Goal: Task Accomplishment & Management: Manage account settings

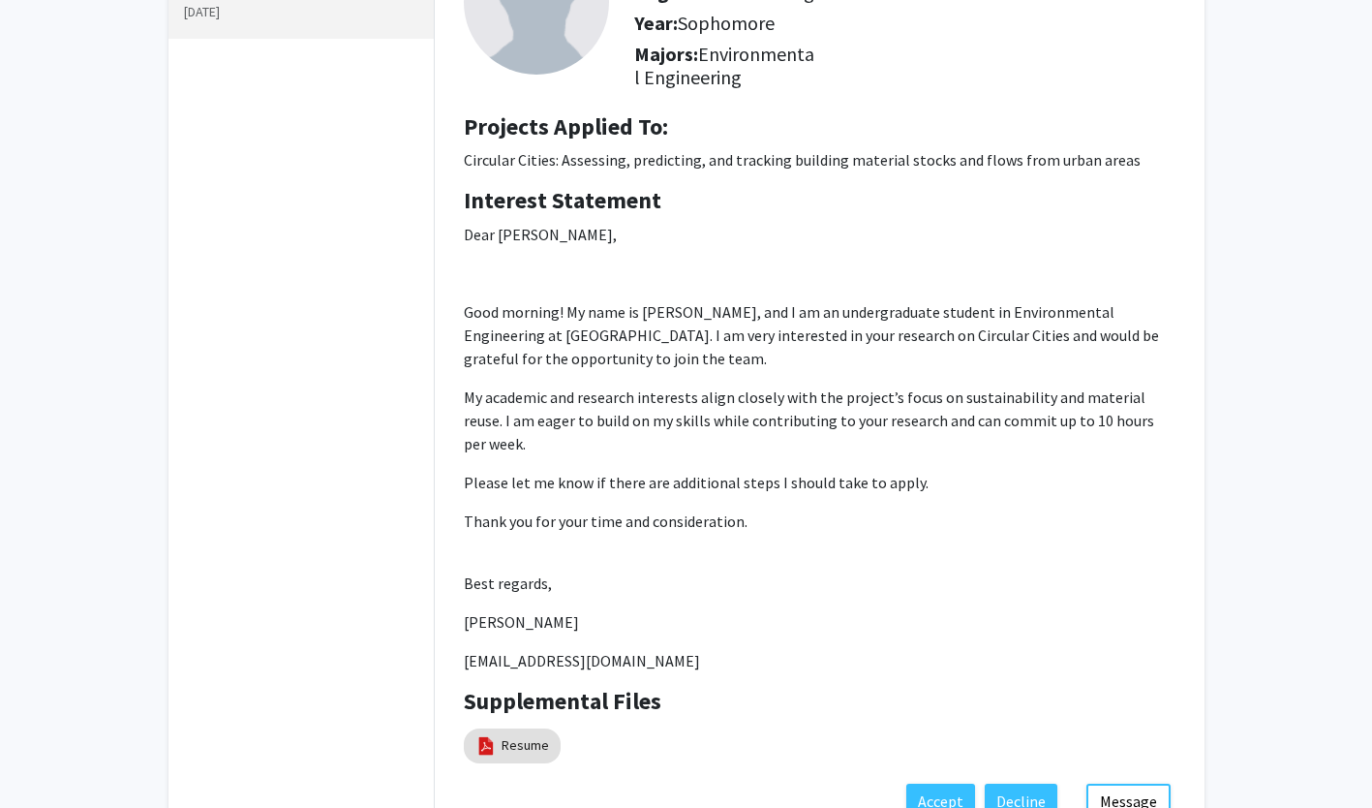
scroll to position [97, 0]
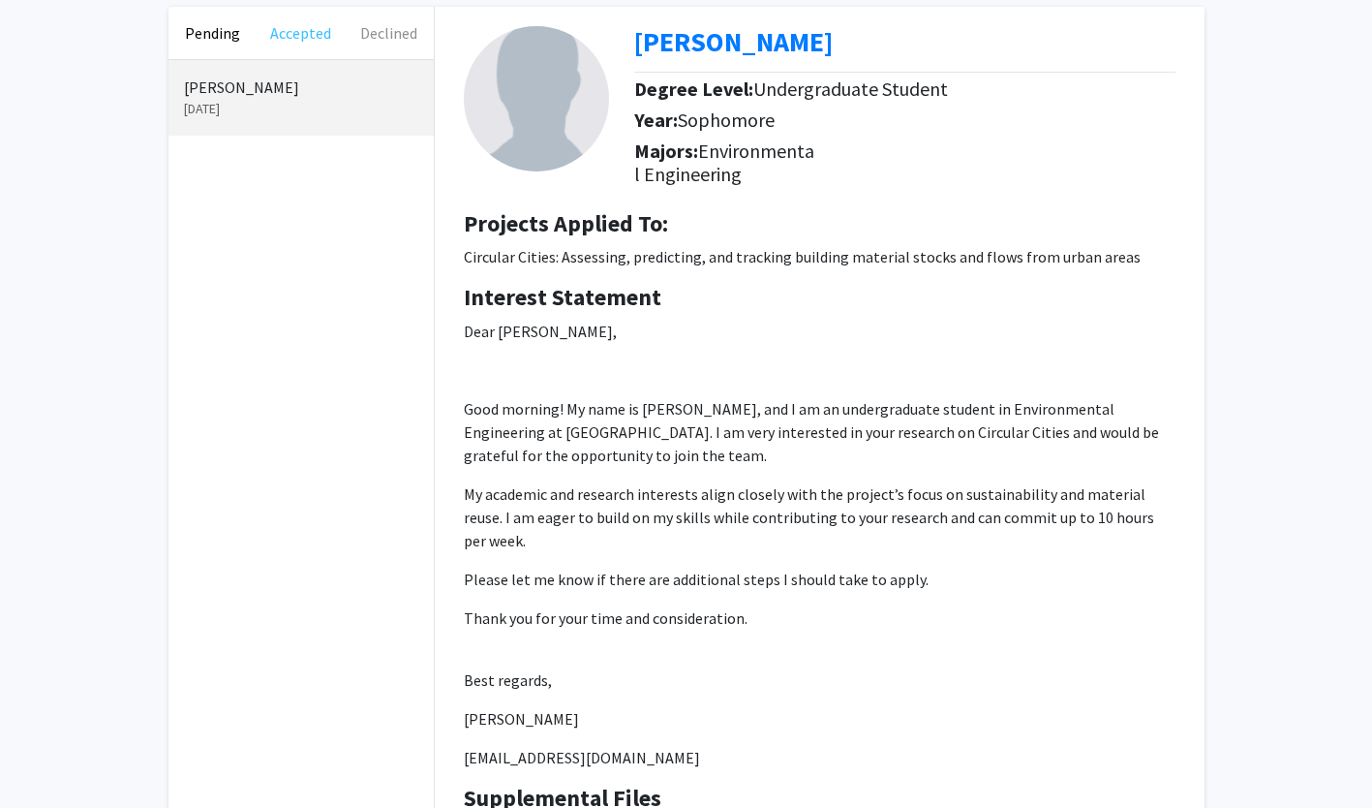
click at [318, 39] on button "Accepted" at bounding box center [301, 33] width 88 height 52
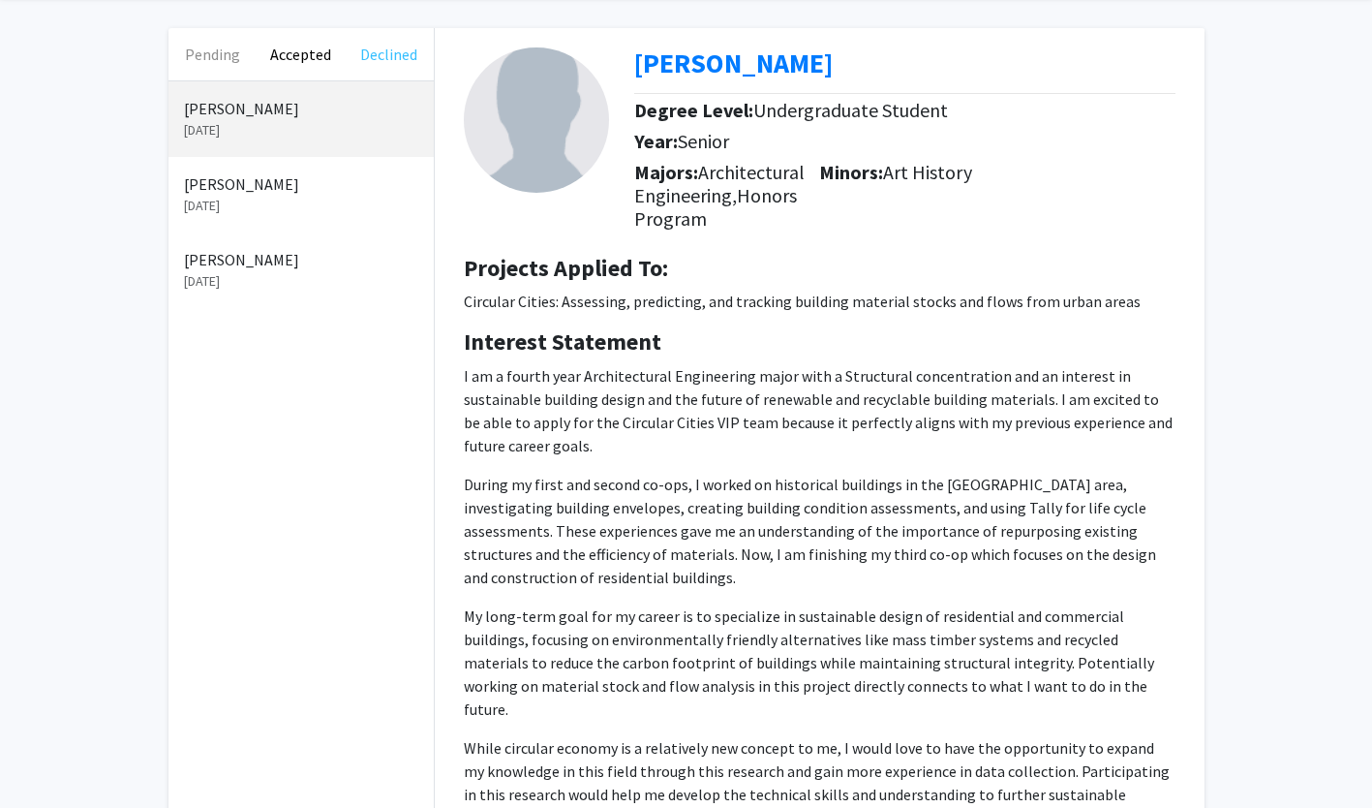
scroll to position [97, 0]
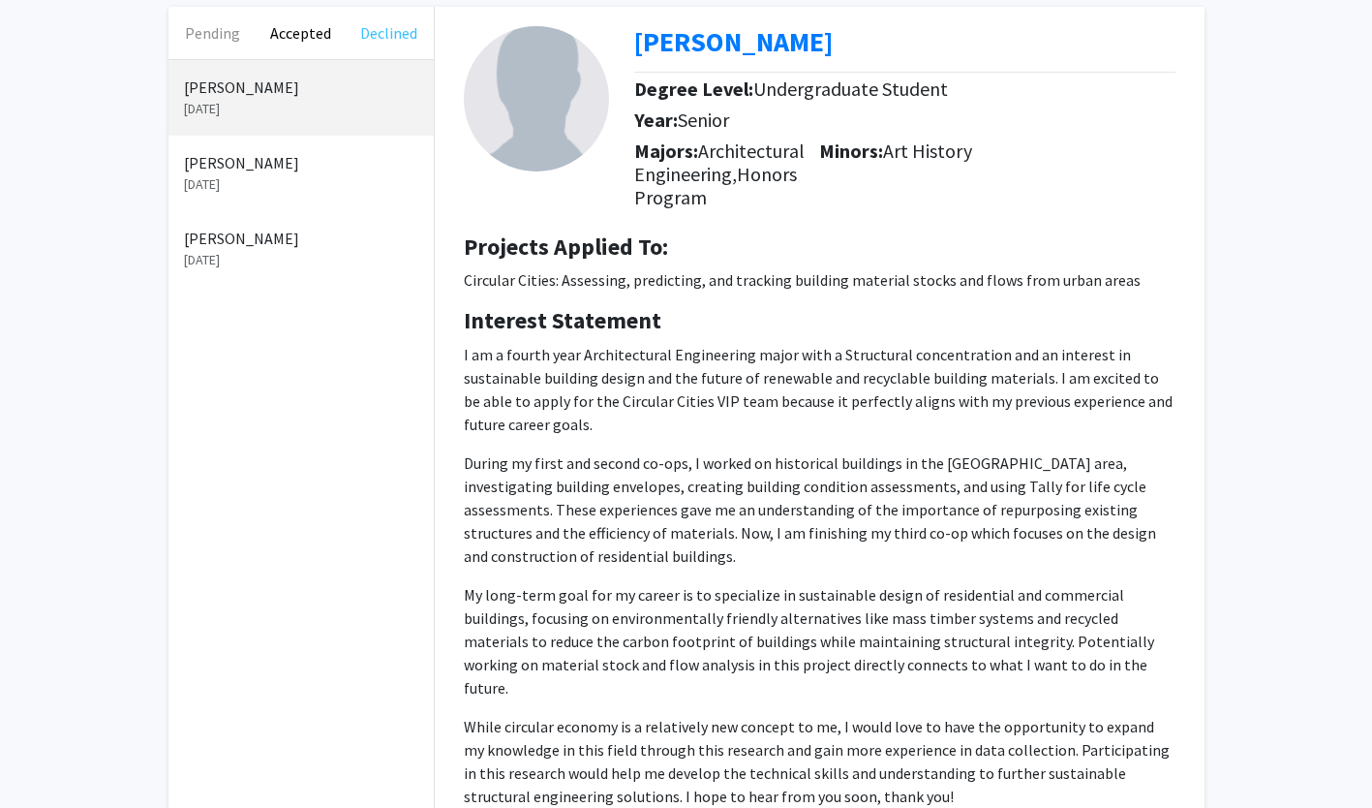
click at [382, 40] on button "Declined" at bounding box center [389, 33] width 88 height 52
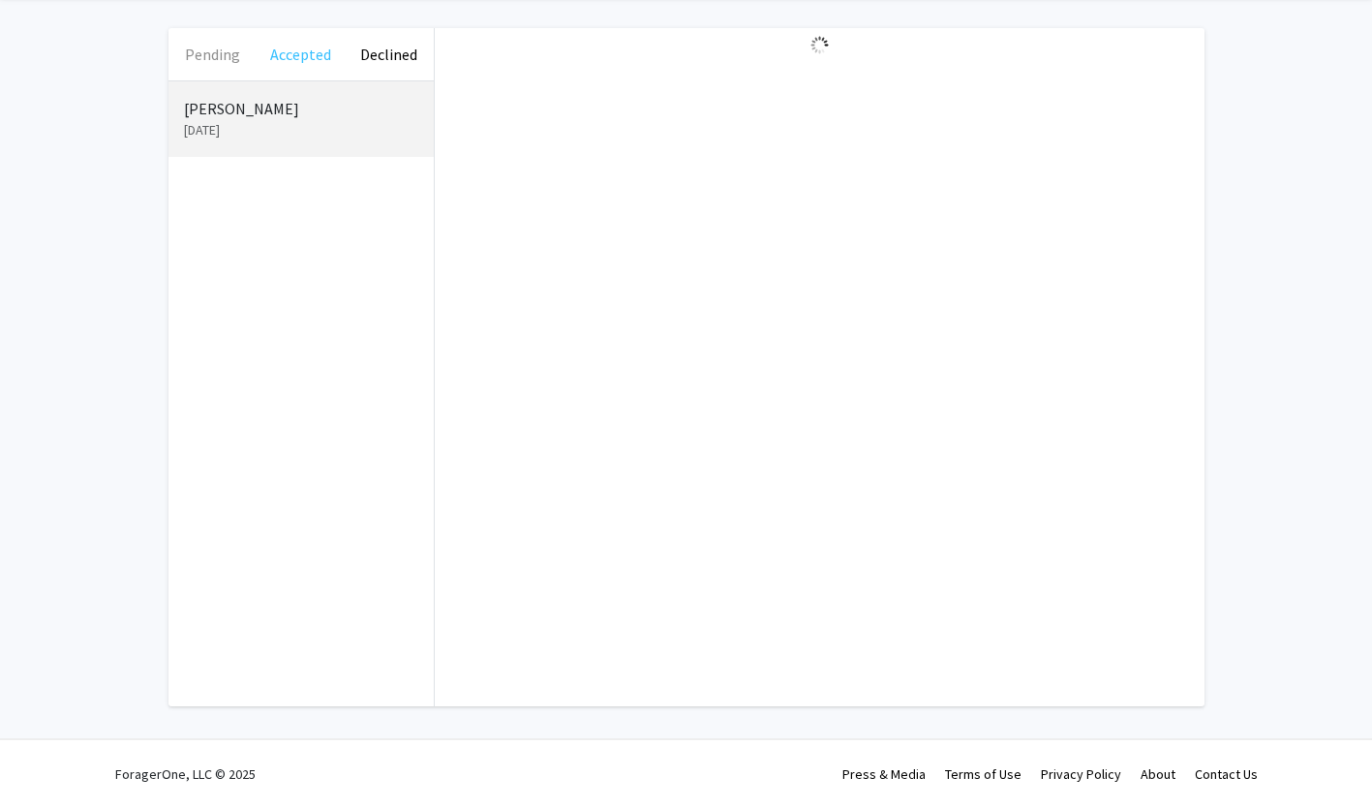
scroll to position [76, 0]
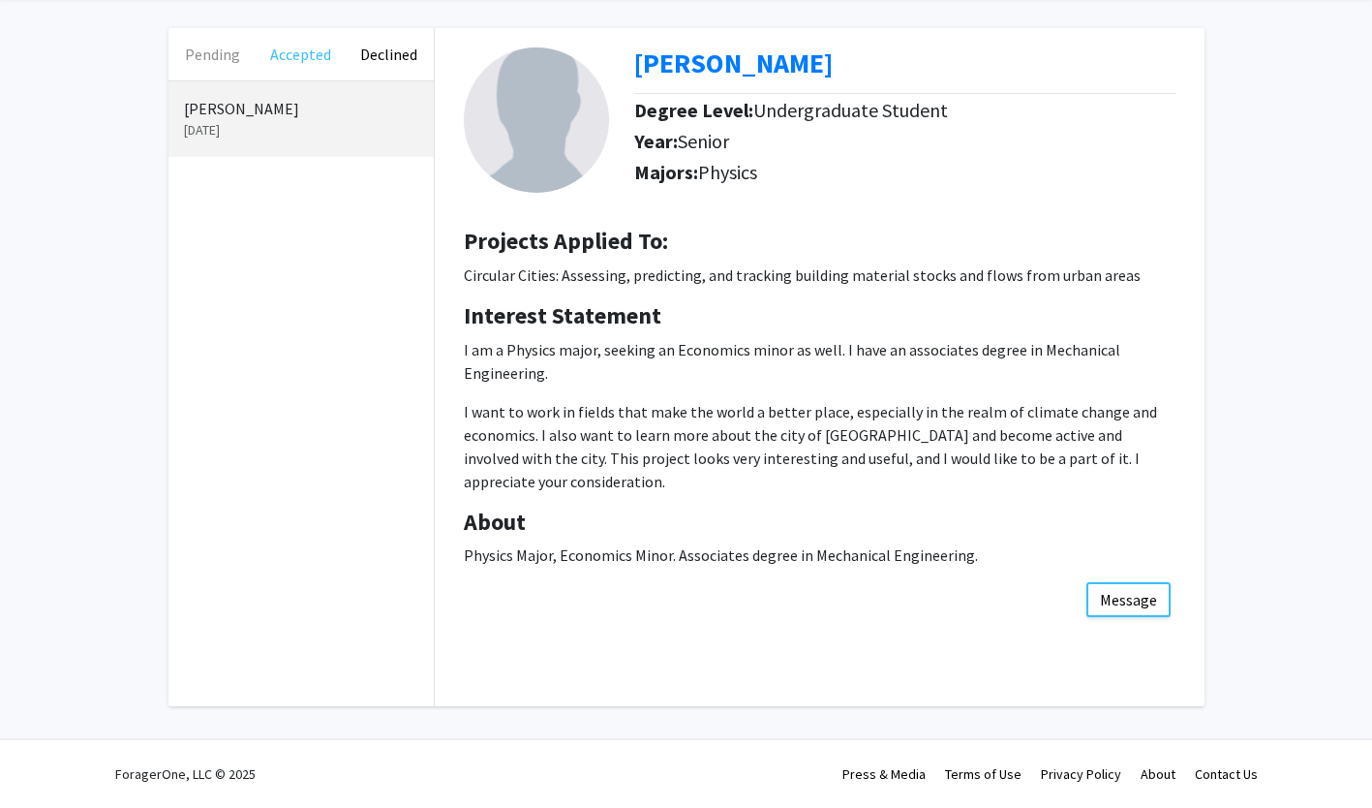
click at [294, 53] on button "Accepted" at bounding box center [301, 54] width 88 height 52
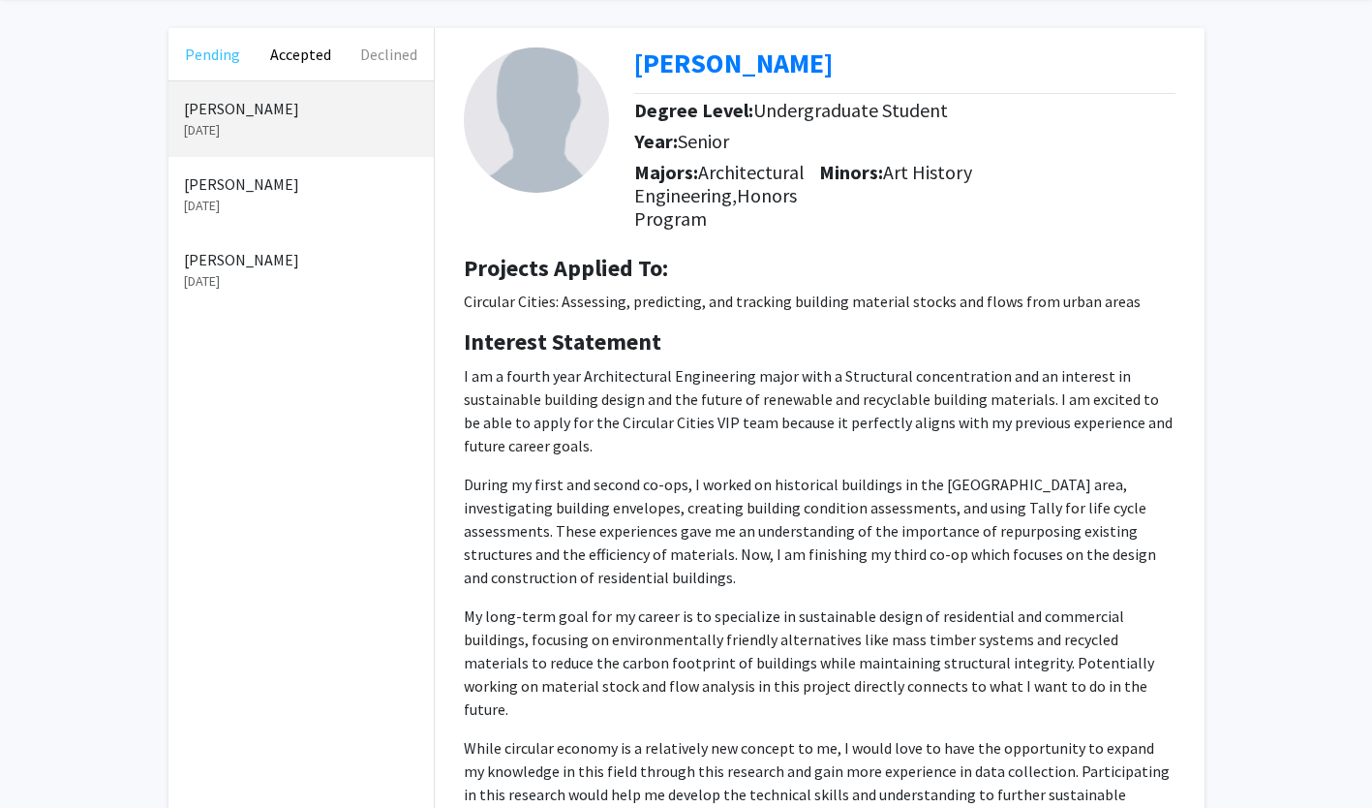
click at [222, 54] on button "Pending" at bounding box center [212, 54] width 88 height 52
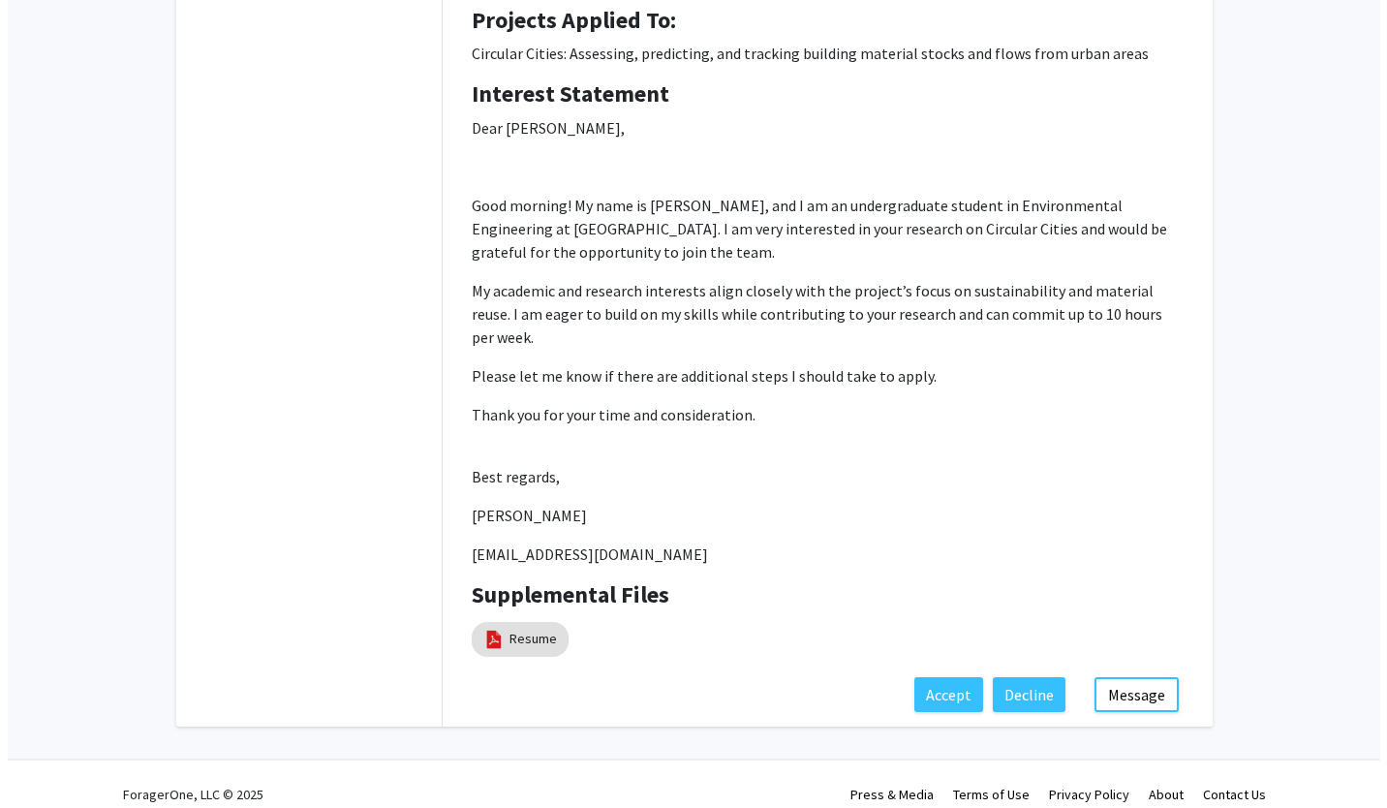
scroll to position [320, 0]
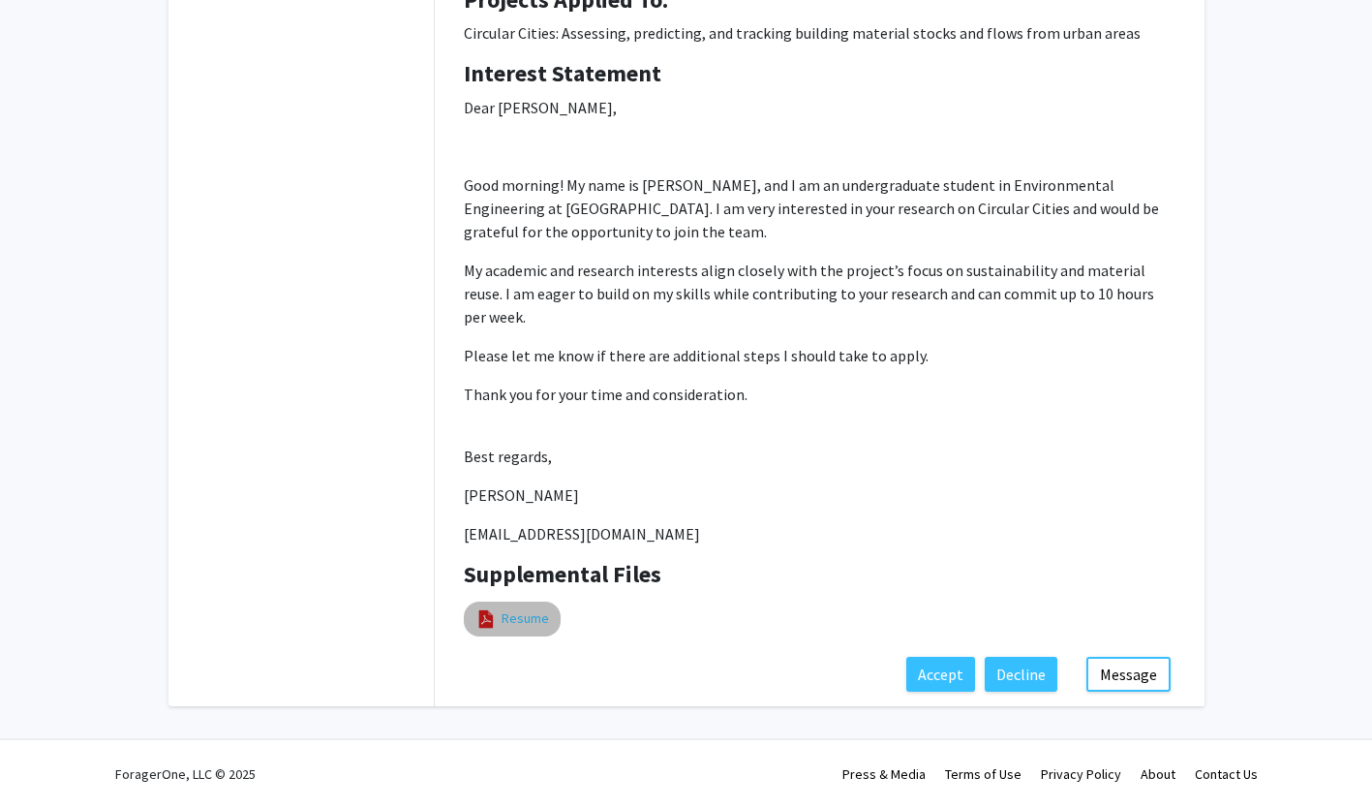
click at [522, 625] on link "Resume" at bounding box center [525, 618] width 47 height 20
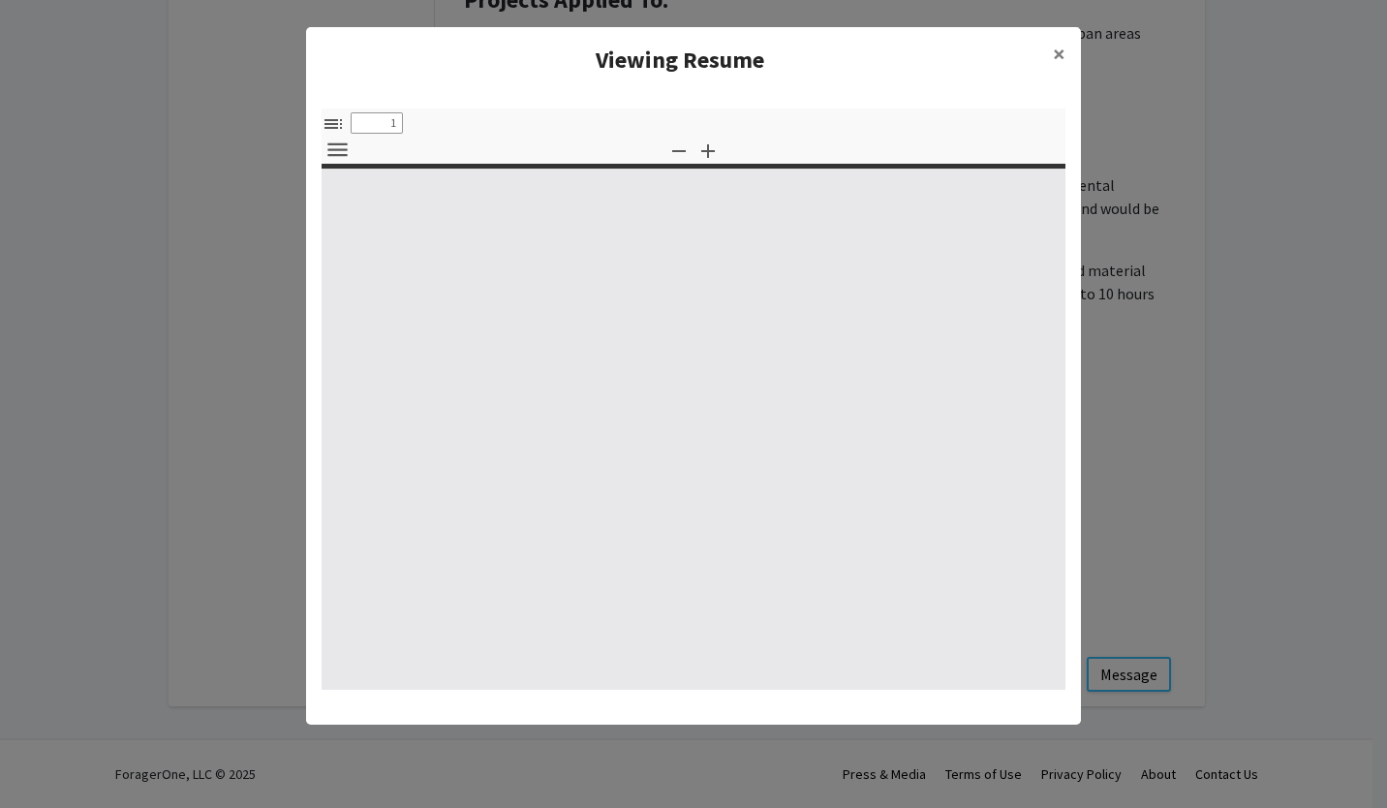
select select "custom"
type input "0"
select select "custom"
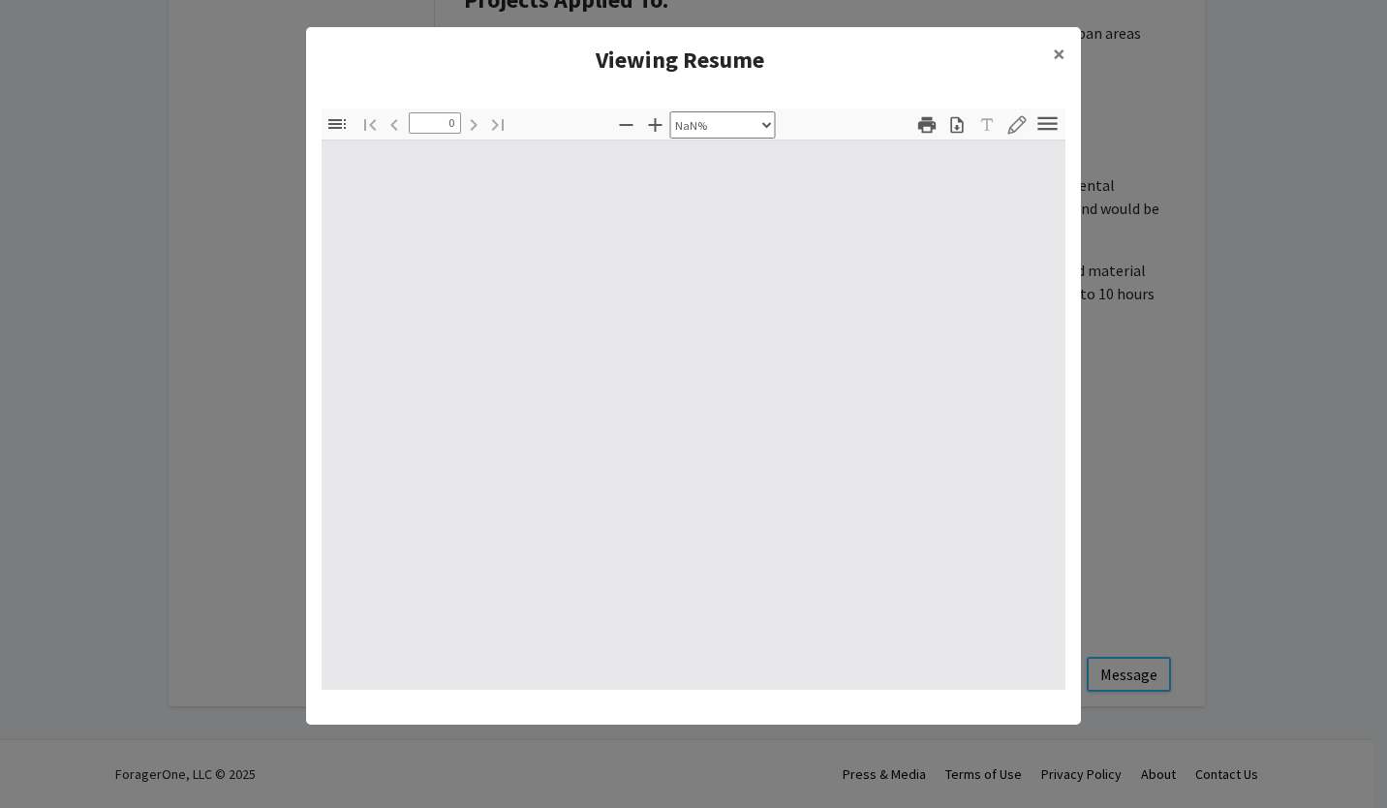
type input "1"
select select "auto"
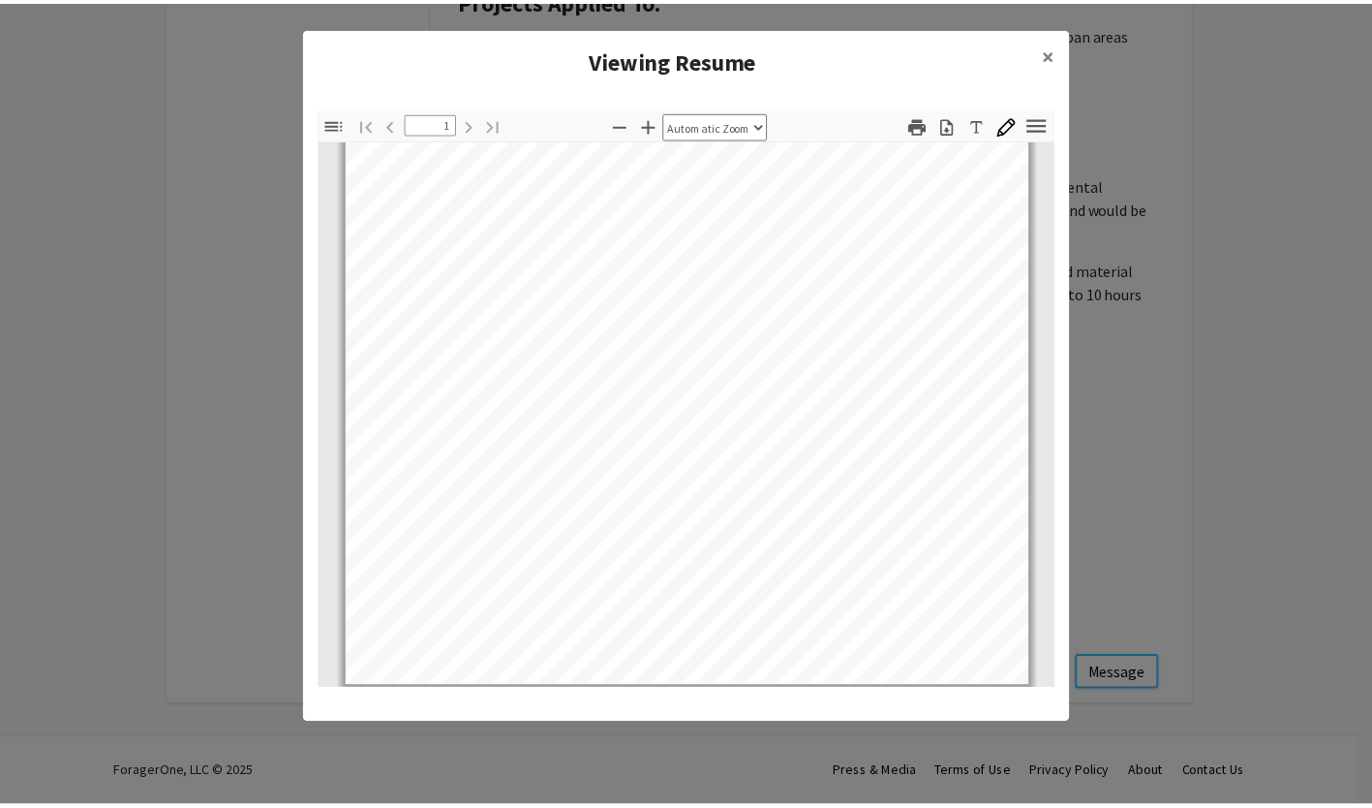
scroll to position [362, 0]
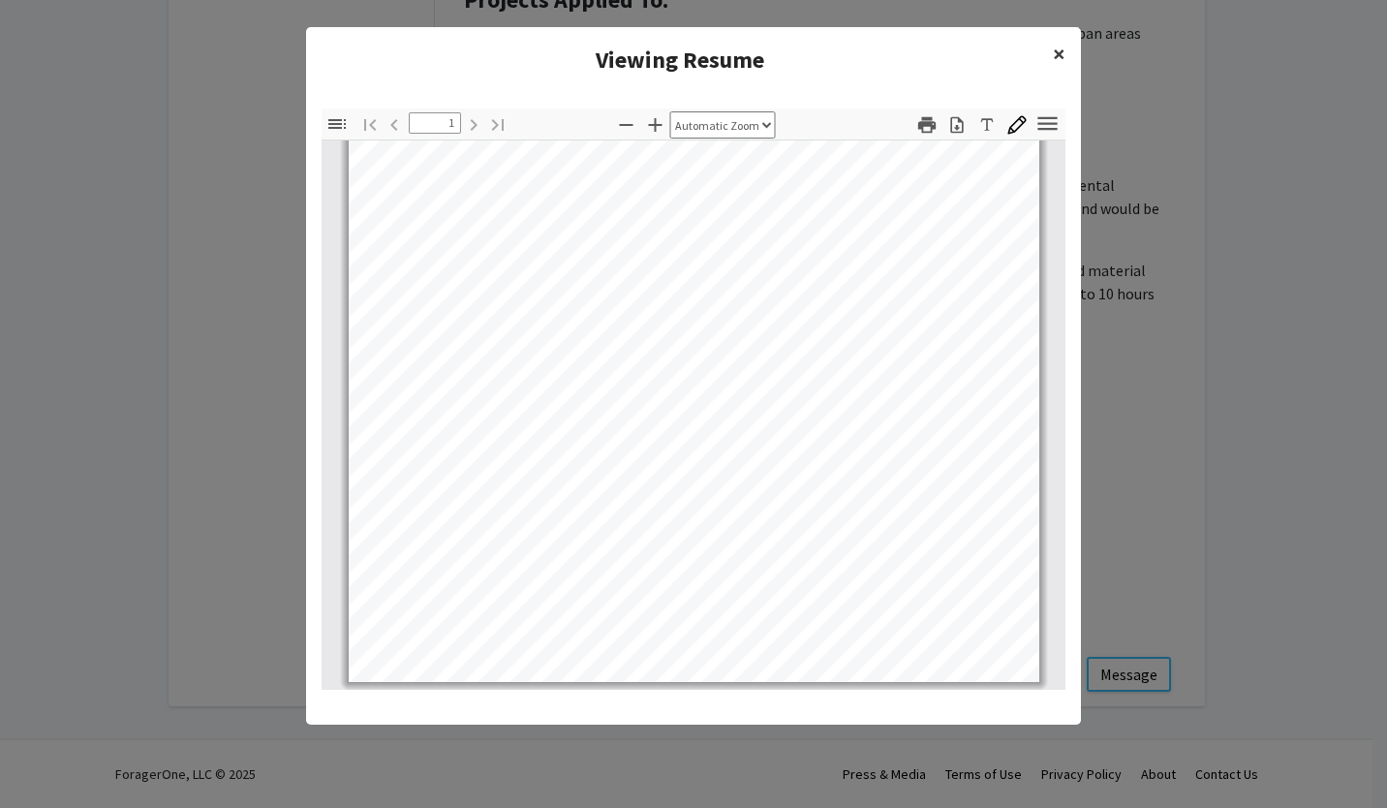
click at [1052, 52] on span "×" at bounding box center [1058, 54] width 13 height 30
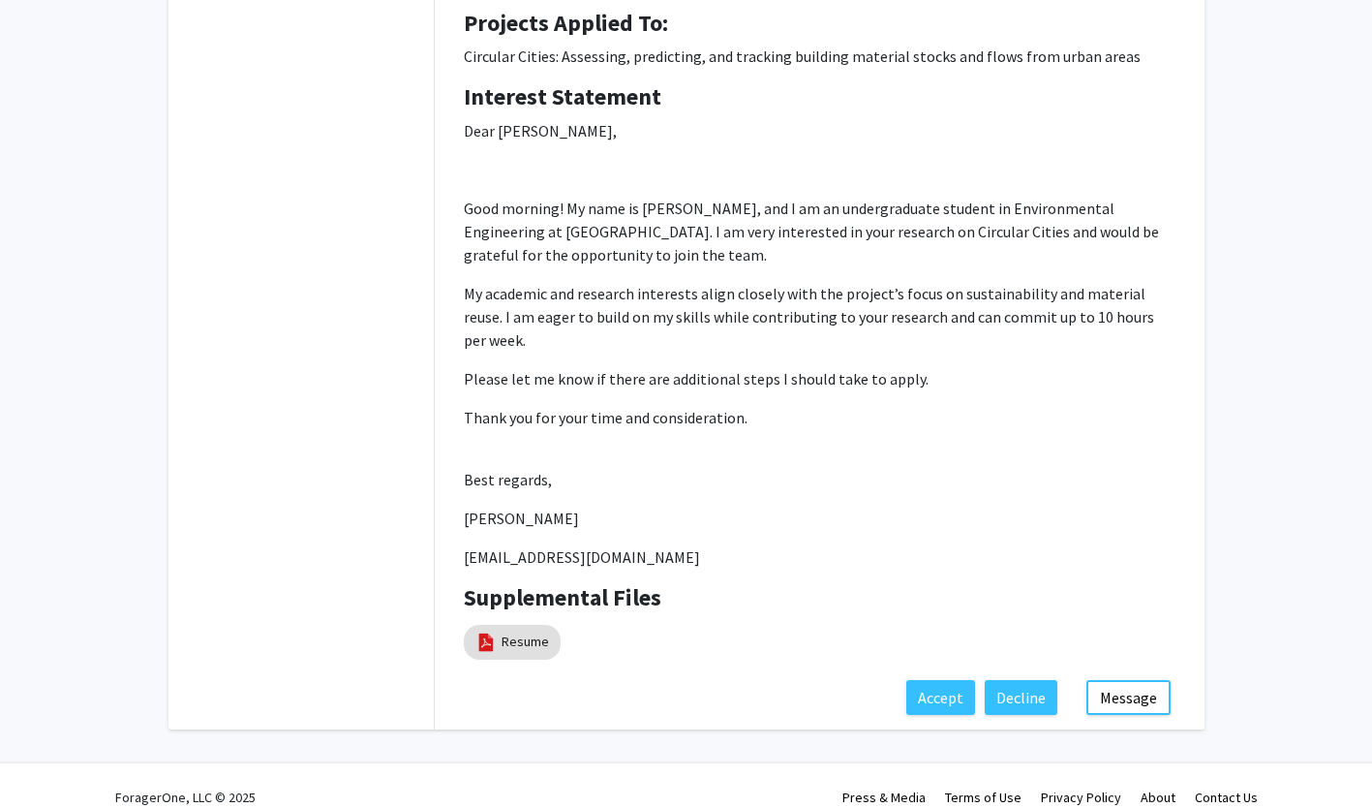
scroll to position [320, 0]
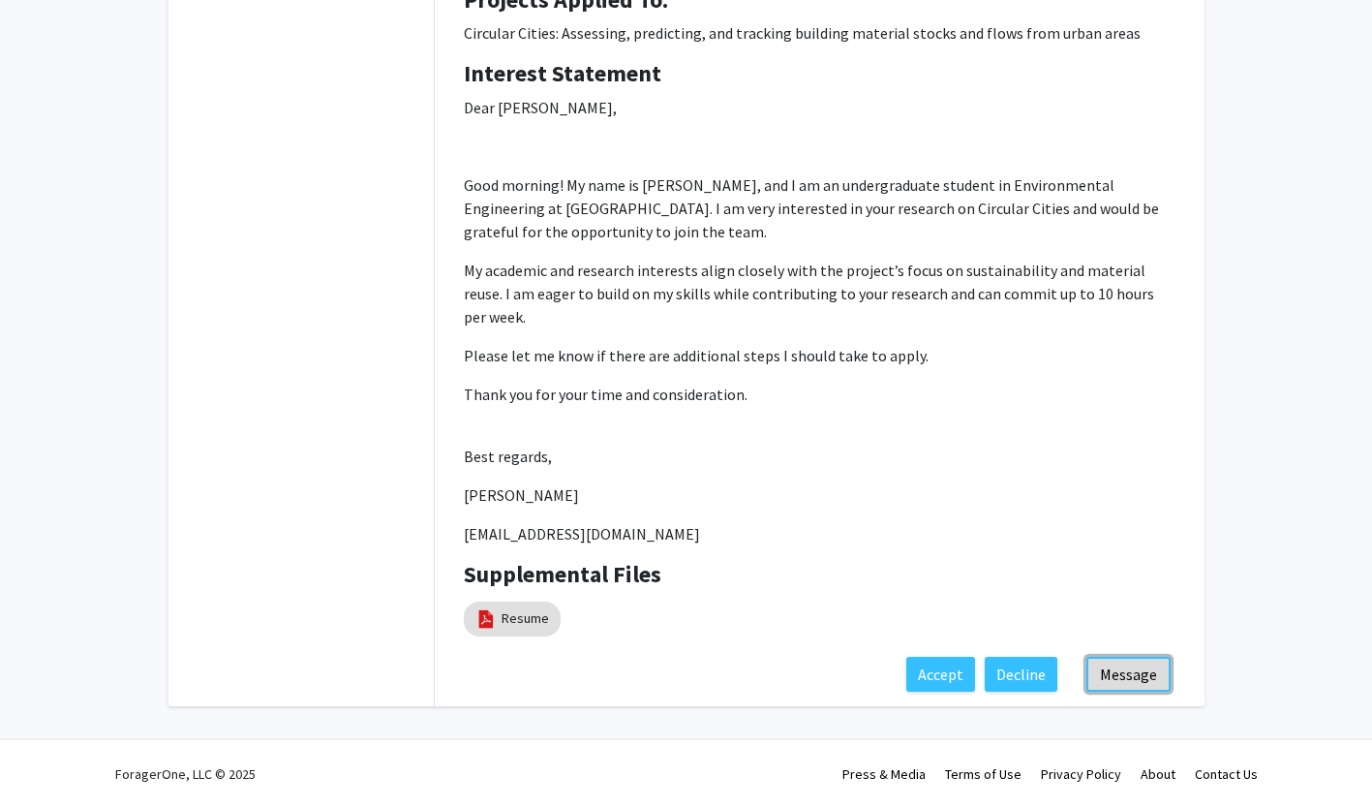
click at [1109, 672] on button "Message" at bounding box center [1128, 673] width 84 height 35
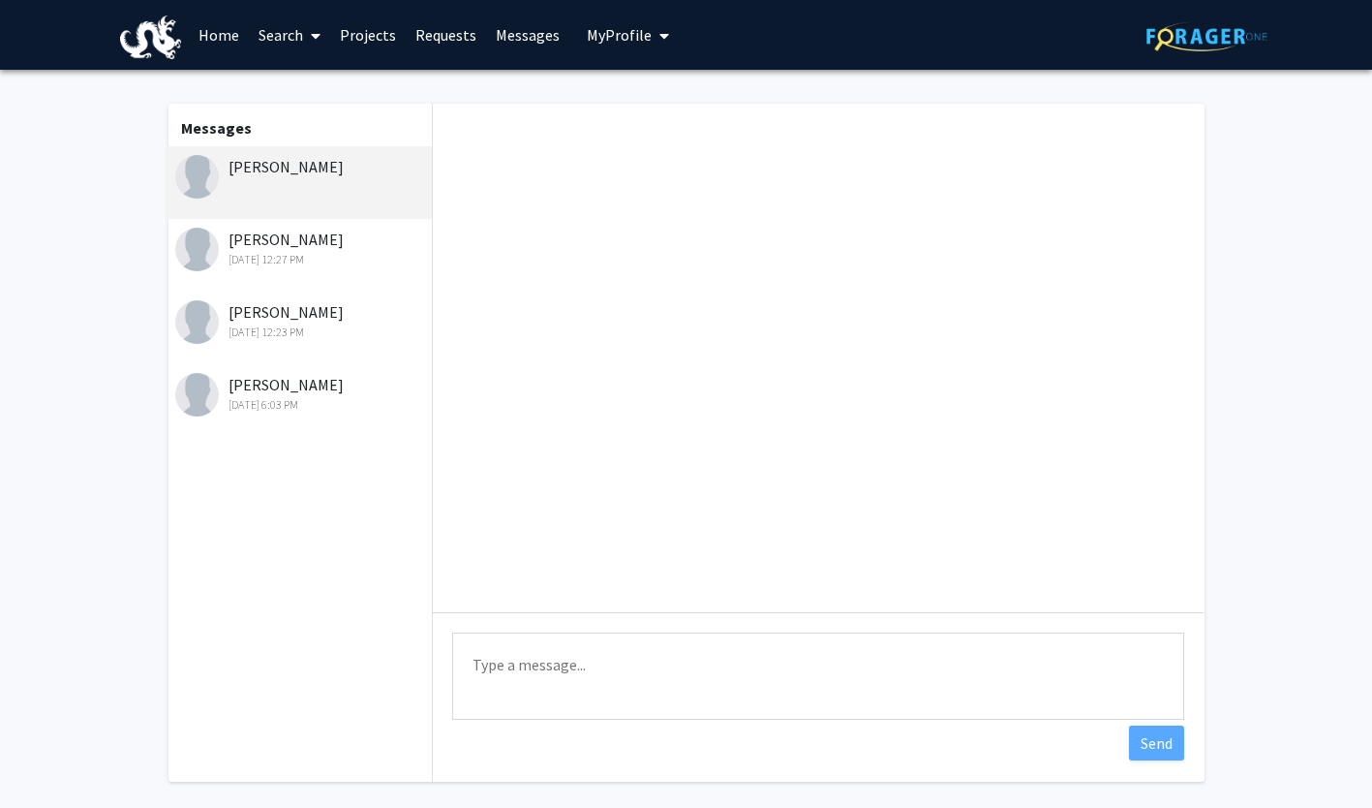
click at [638, 655] on textarea "Type a message" at bounding box center [818, 675] width 732 height 87
click at [276, 300] on div "[PERSON_NAME] [DATE] 12:23 PM" at bounding box center [301, 320] width 253 height 41
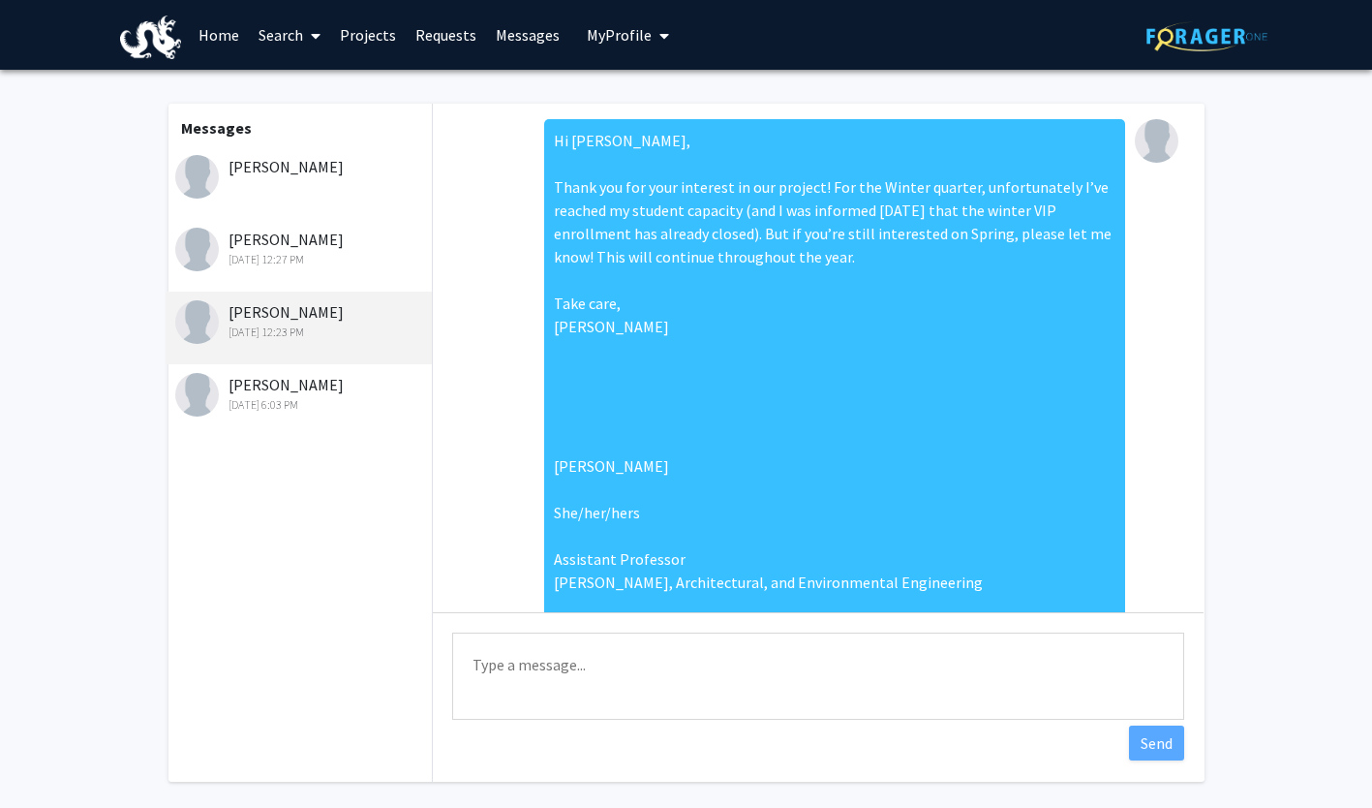
scroll to position [328, 0]
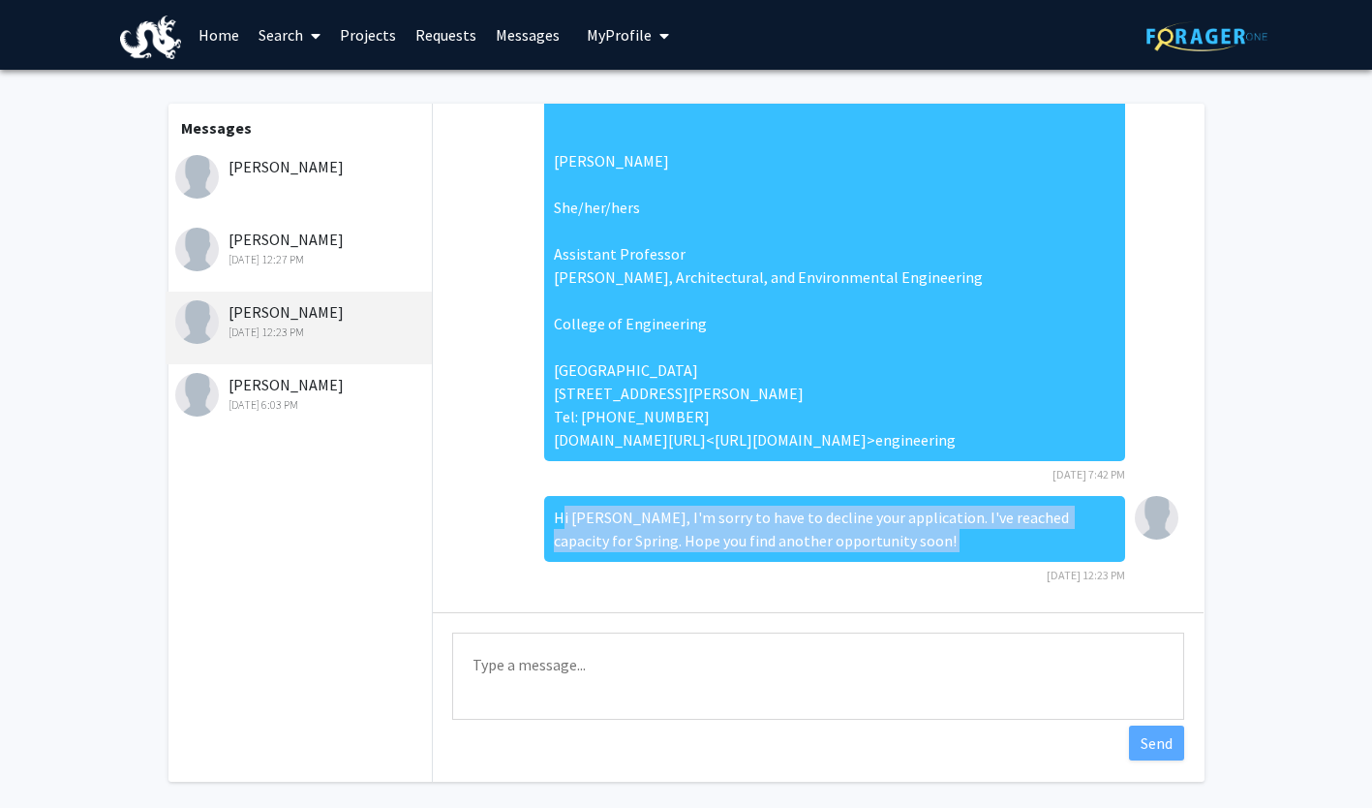
drag, startPoint x: 541, startPoint y: 515, endPoint x: 895, endPoint y: 563, distance: 356.6
click at [895, 563] on div "Hi [PERSON_NAME], I'm sorry to have to decline your application. I've reached c…" at bounding box center [834, 540] width 581 height 89
copy div "Hi [PERSON_NAME], I'm sorry to have to decline your application. I've reached c…"
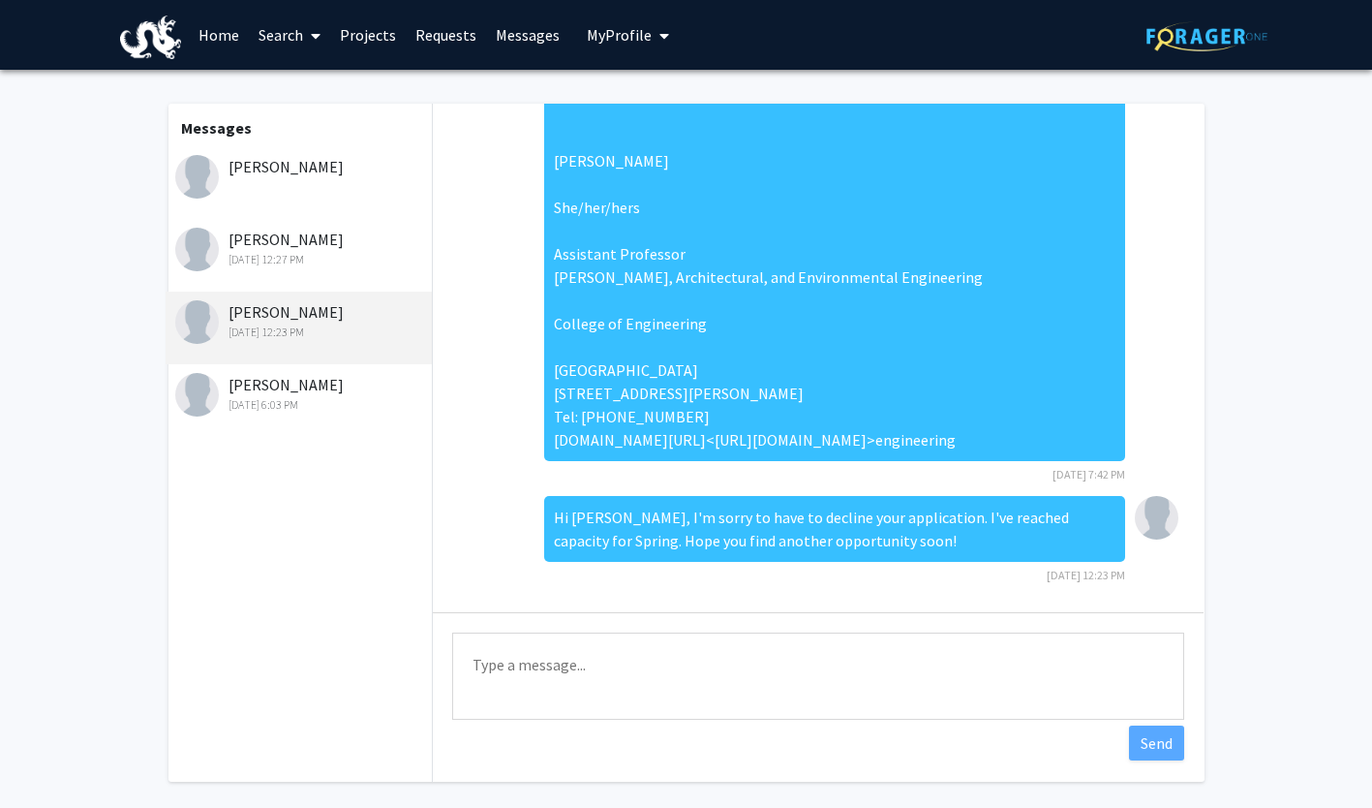
click at [655, 652] on textarea "Type a message" at bounding box center [818, 675] width 732 height 87
paste textarea "Hi [PERSON_NAME], I'm sorry to have to decline your application. I've reached c…"
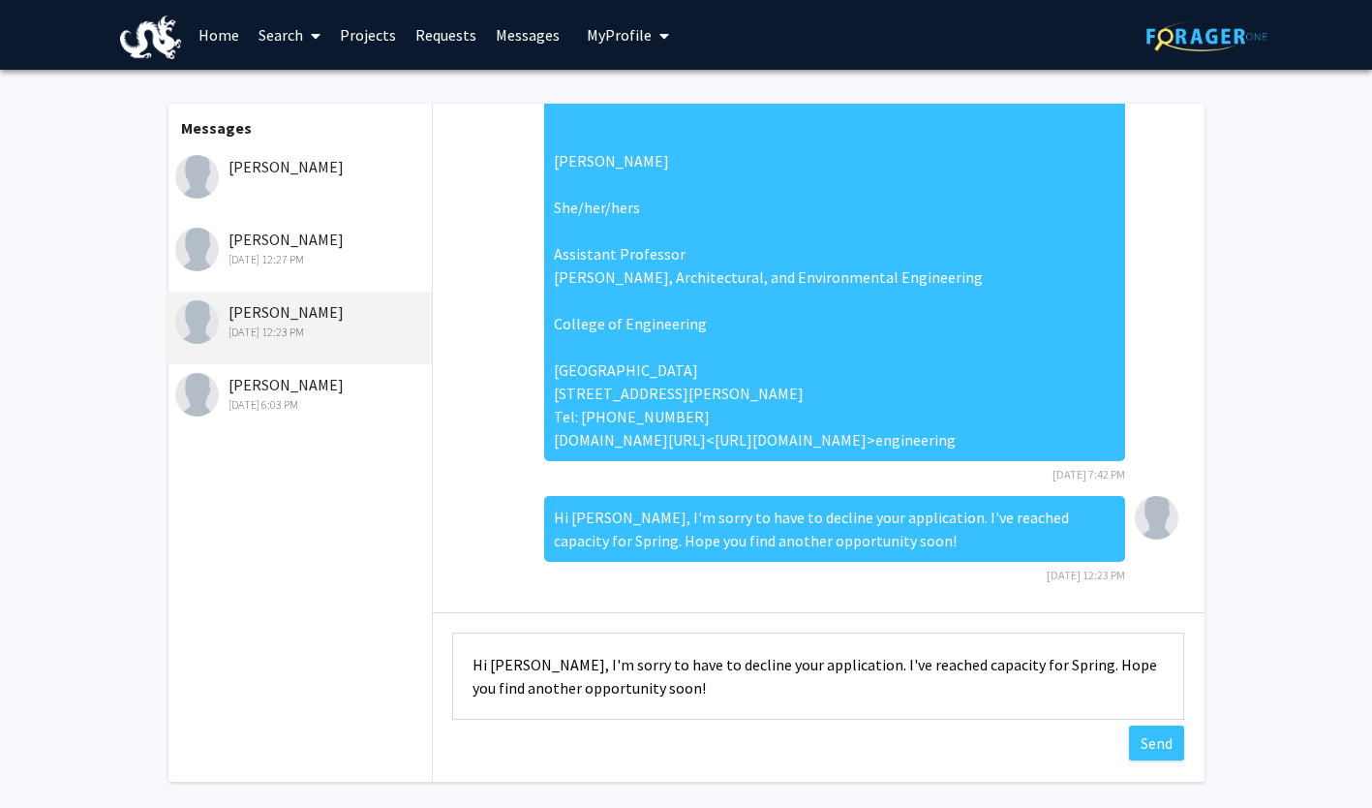
scroll to position [0, 0]
click at [1021, 663] on textarea "Hi [PERSON_NAME], I'm sorry to have to decline your application. I've reached c…" at bounding box center [818, 675] width 732 height 87
click at [670, 690] on textarea "Hi [PERSON_NAME], I'm sorry to have to decline your application. I've reached c…" at bounding box center [818, 675] width 732 height 87
click at [504, 660] on textarea "Hi [PERSON_NAME], I'm sorry to have to decline your application. I've reached c…" at bounding box center [818, 675] width 732 height 87
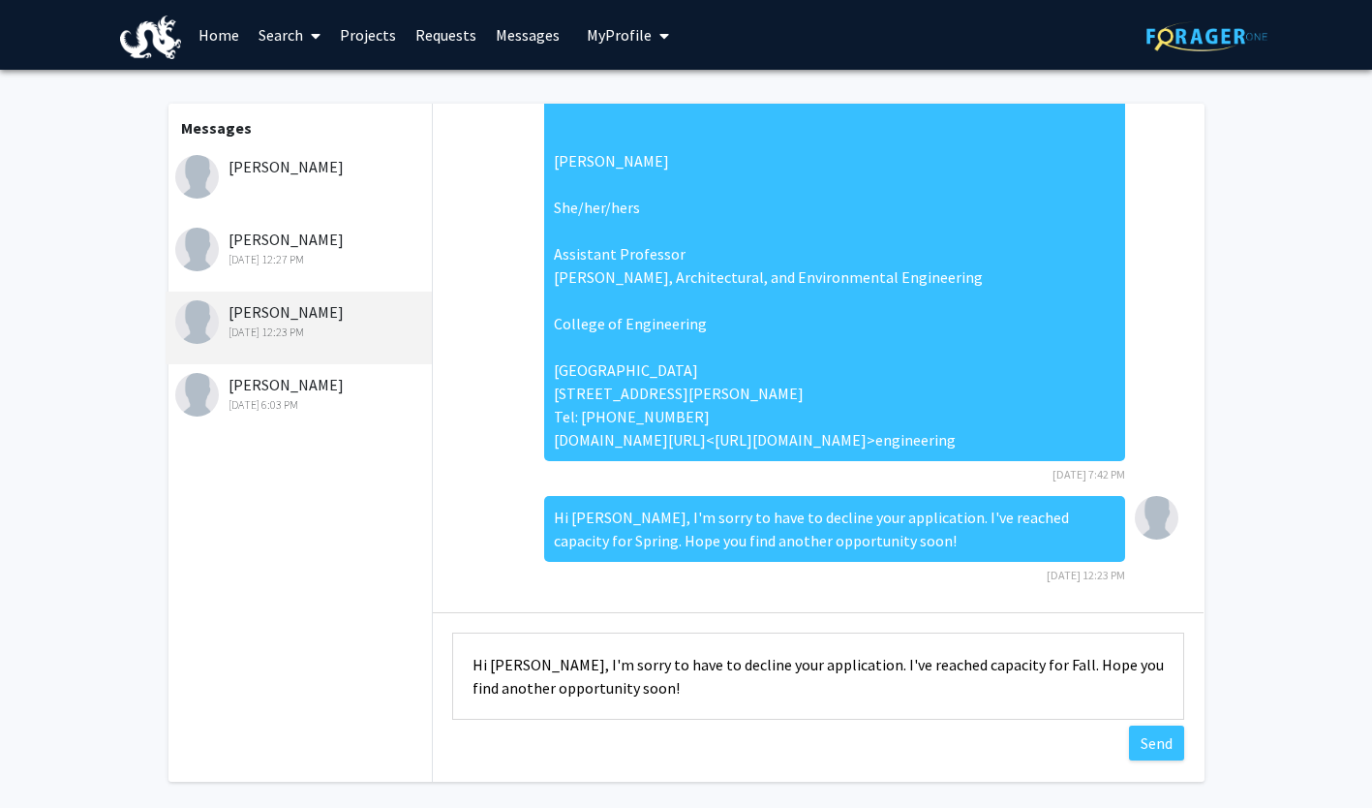
click at [504, 660] on textarea "Hi [PERSON_NAME], I'm sorry to have to decline your application. I've reached c…" at bounding box center [818, 675] width 732 height 87
type textarea "Hi [PERSON_NAME], I'm sorry to have to decline your application. I've reached c…"
drag, startPoint x: 632, startPoint y: 694, endPoint x: 456, endPoint y: 653, distance: 181.1
click at [456, 653] on textarea "Hi [PERSON_NAME], I'm sorry to have to decline your application. I've reached c…" at bounding box center [818, 675] width 732 height 87
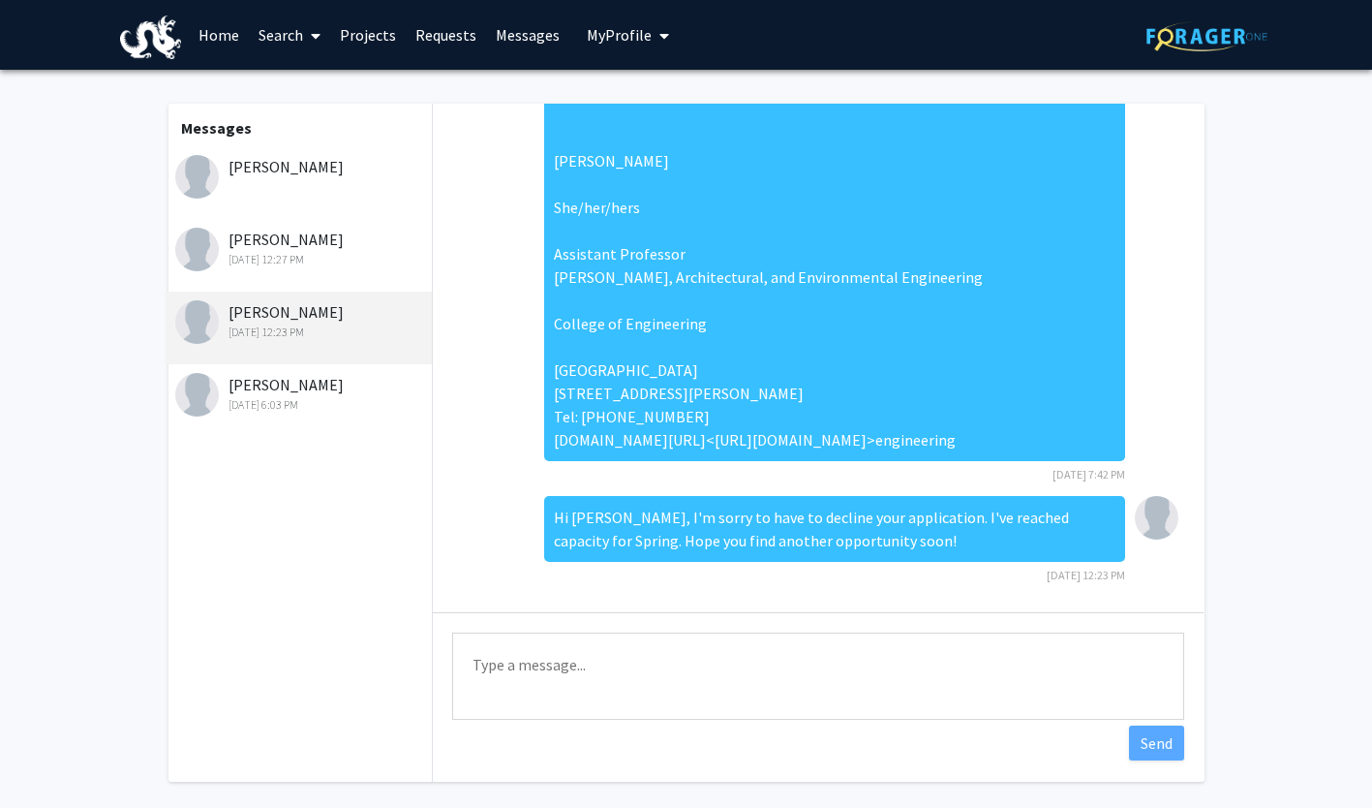
click at [289, 176] on div "[PERSON_NAME]" at bounding box center [301, 166] width 253 height 23
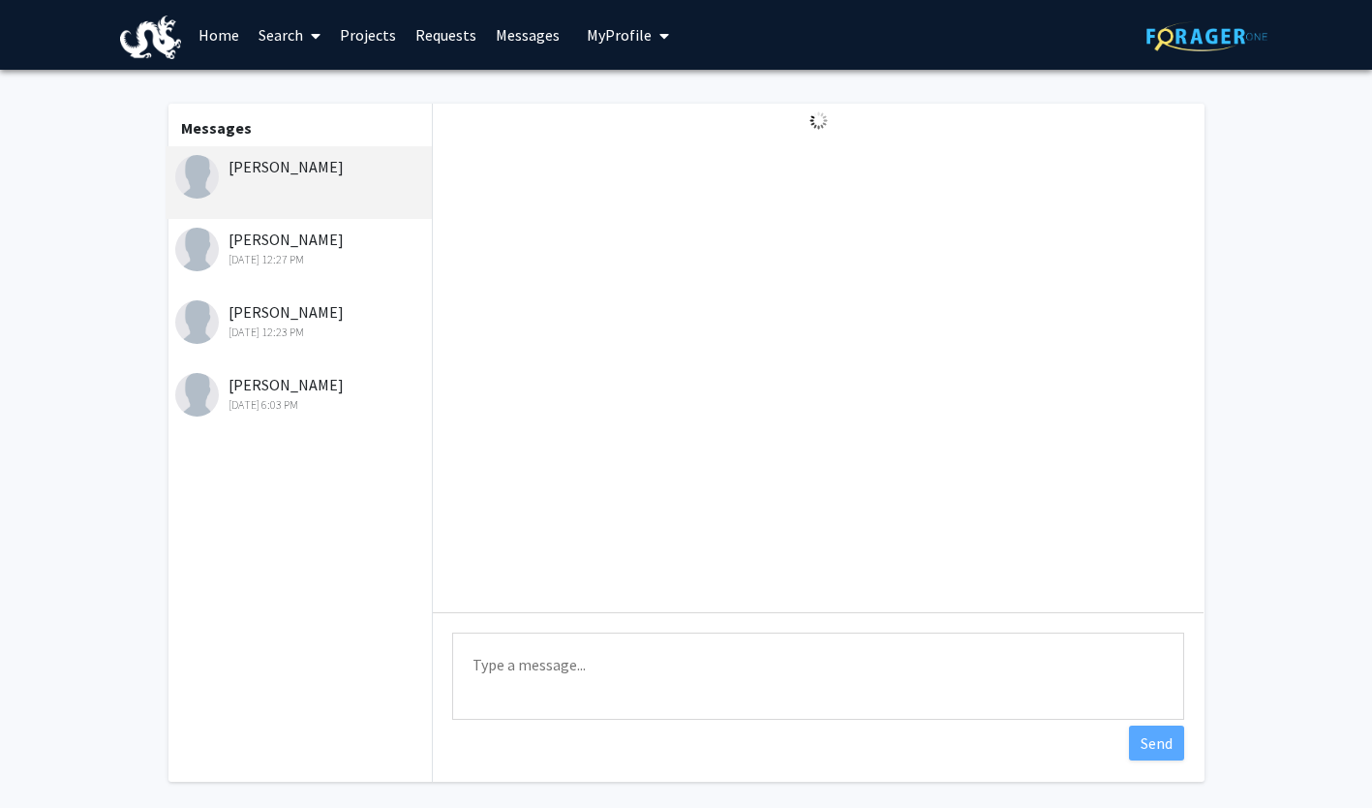
click at [609, 683] on textarea "Type a message" at bounding box center [818, 675] width 732 height 87
paste textarea "Hi [PERSON_NAME], I'm sorry to have to decline your application. I've reached c…"
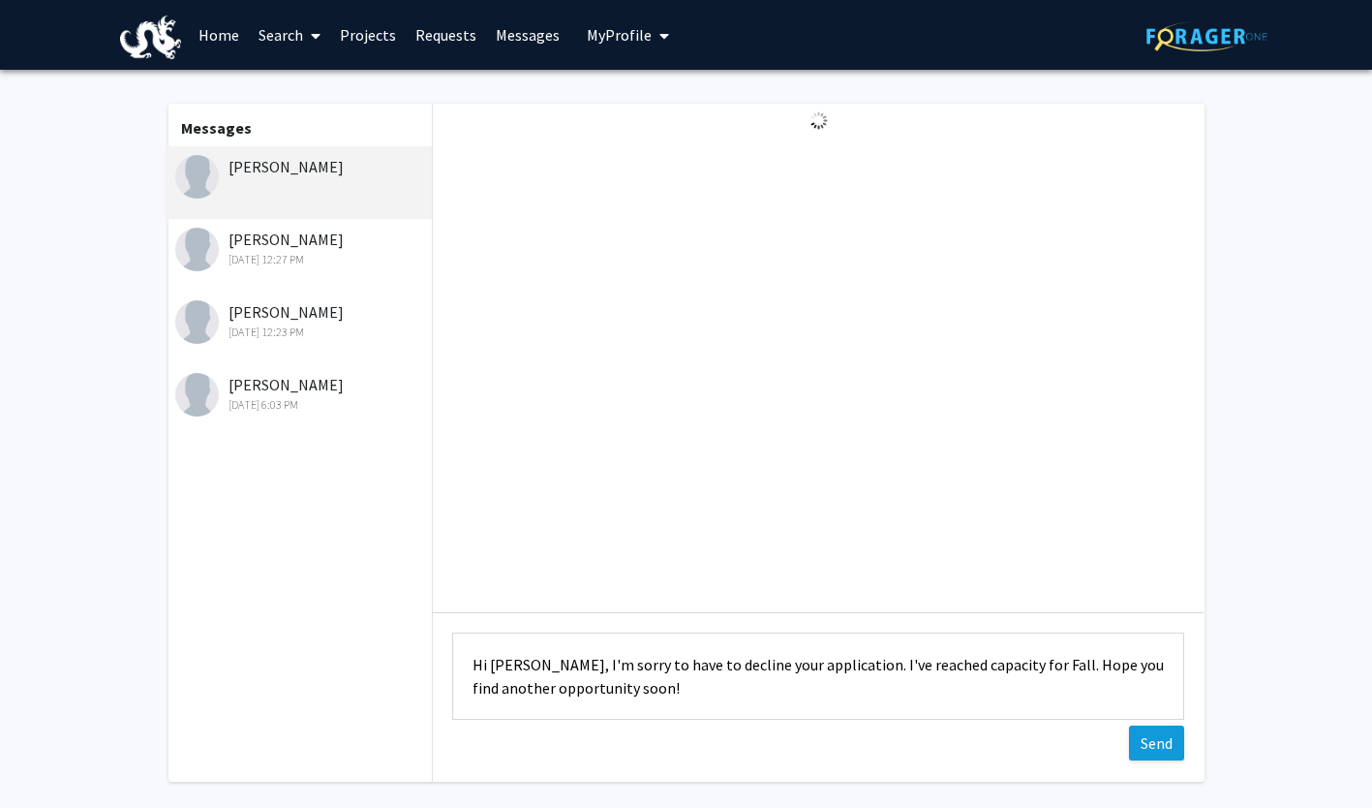
type textarea "Hi [PERSON_NAME], I'm sorry to have to decline your application. I've reached c…"
click at [1153, 746] on button "Send" at bounding box center [1156, 742] width 55 height 35
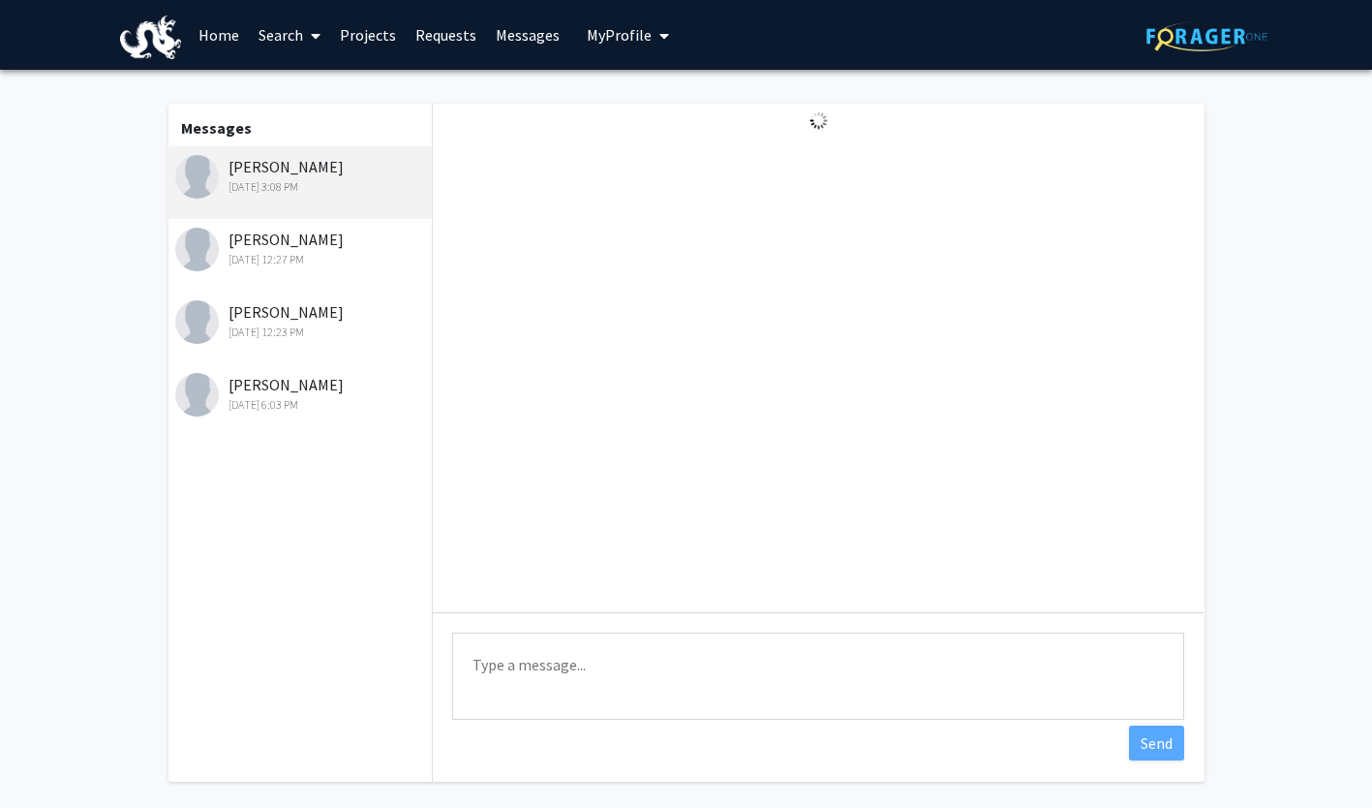
click at [528, 669] on textarea "Type a message" at bounding box center [818, 675] width 732 height 87
click at [226, 36] on link "Home" at bounding box center [219, 35] width 60 height 68
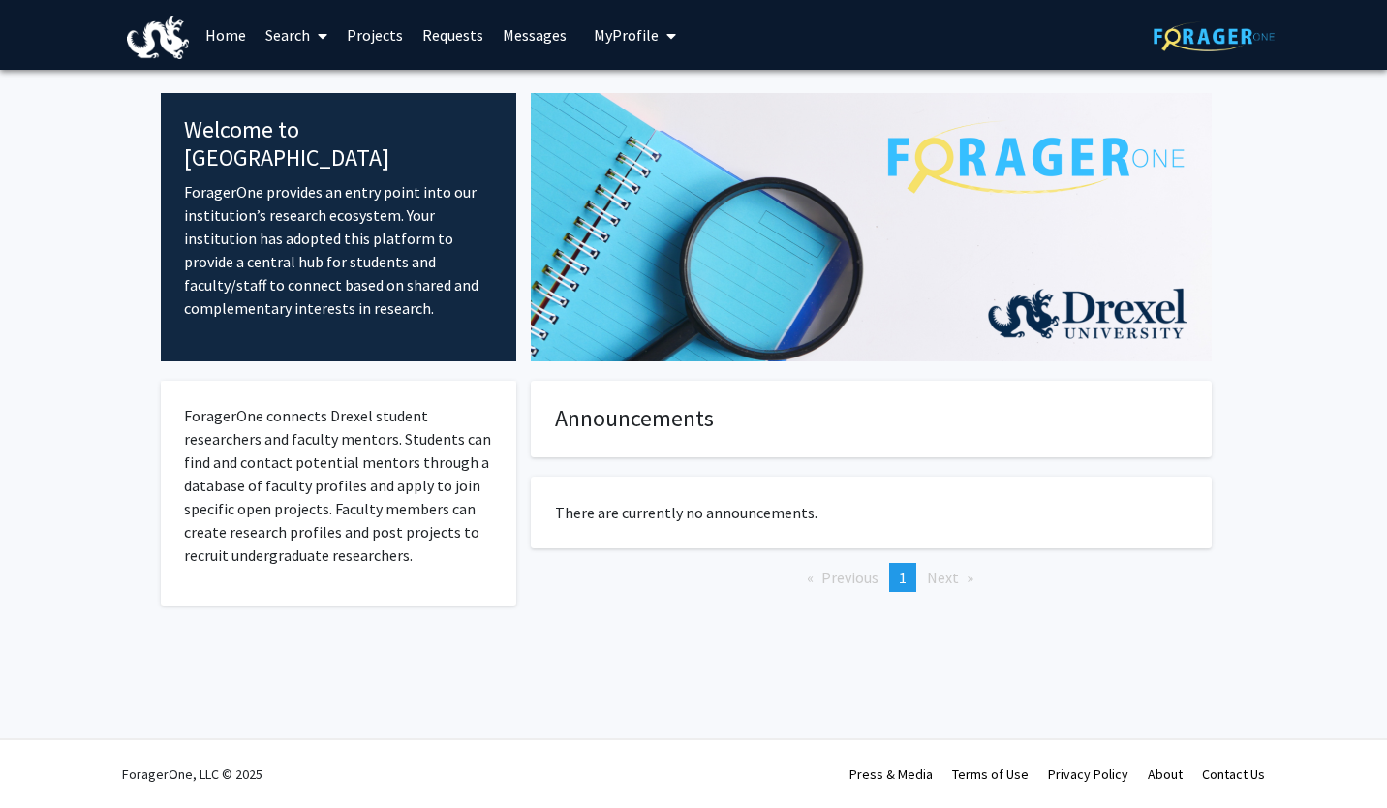
click at [286, 35] on link "Search" at bounding box center [296, 35] width 81 height 68
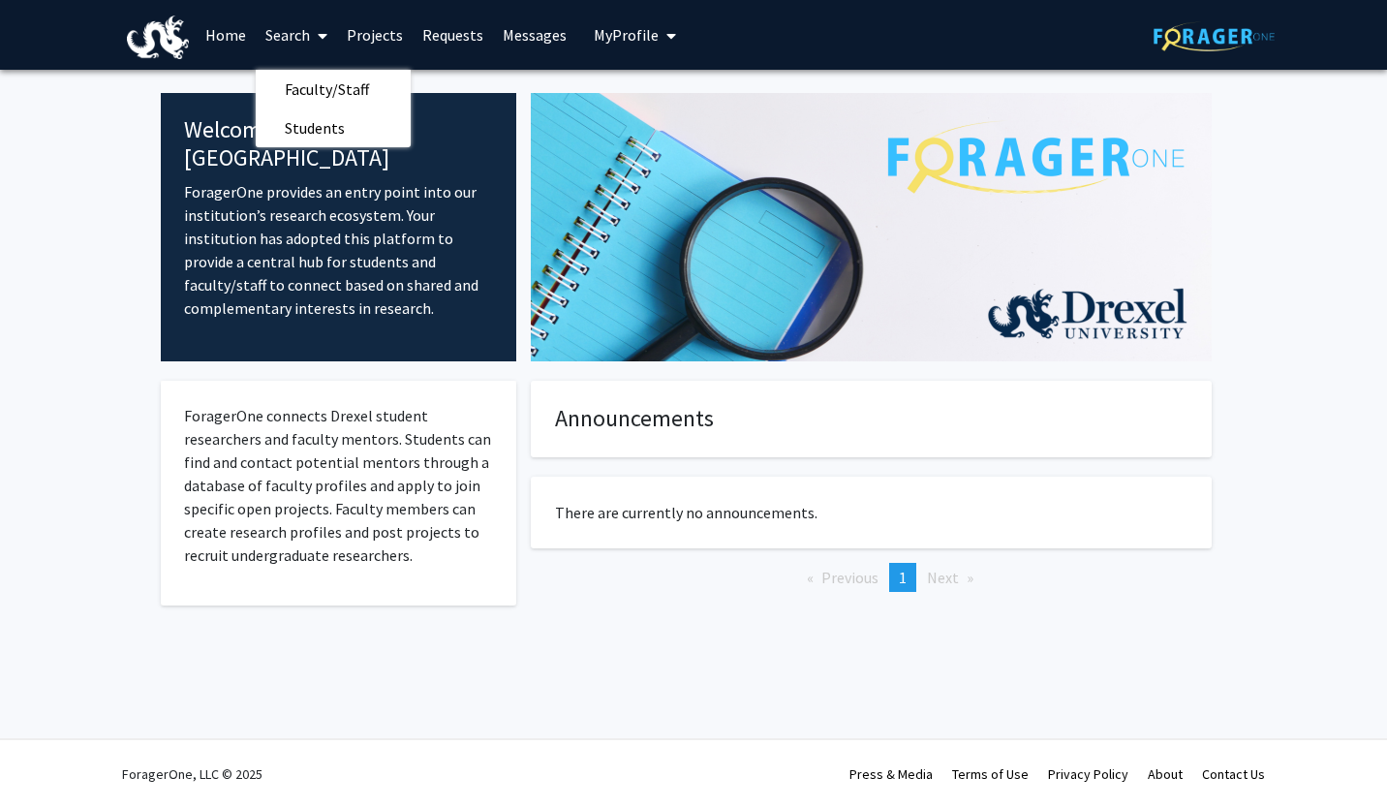
click at [440, 40] on link "Requests" at bounding box center [452, 35] width 80 height 68
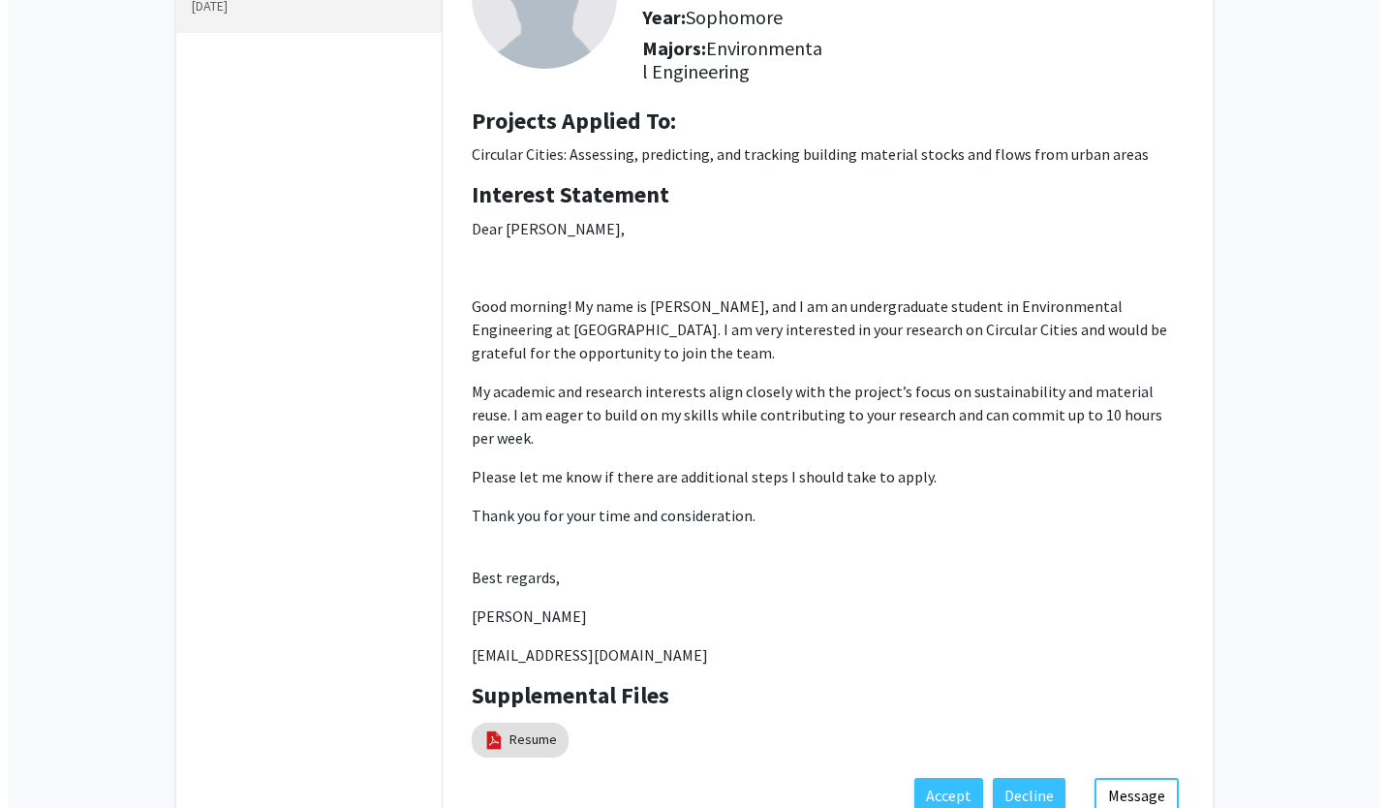
scroll to position [320, 0]
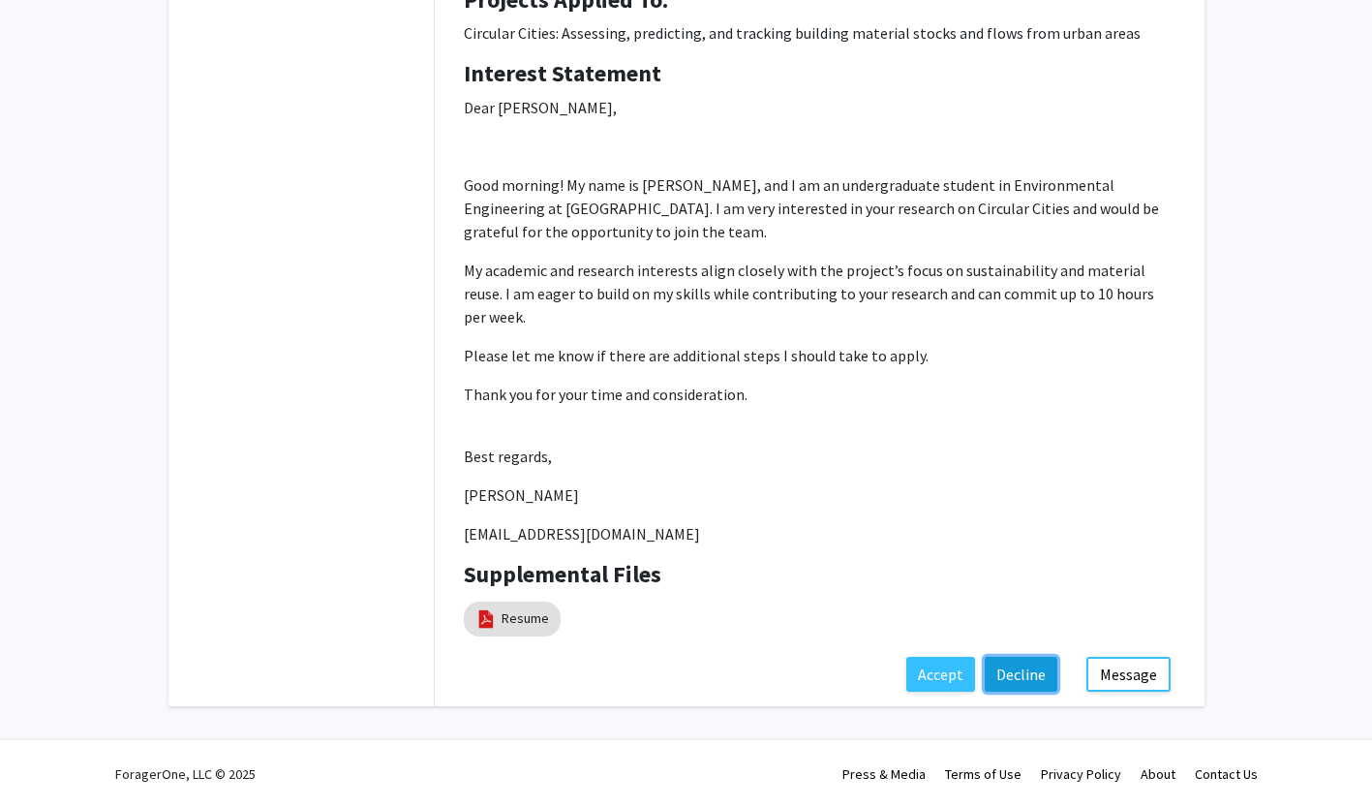
click at [1040, 679] on button "Decline" at bounding box center [1021, 673] width 73 height 35
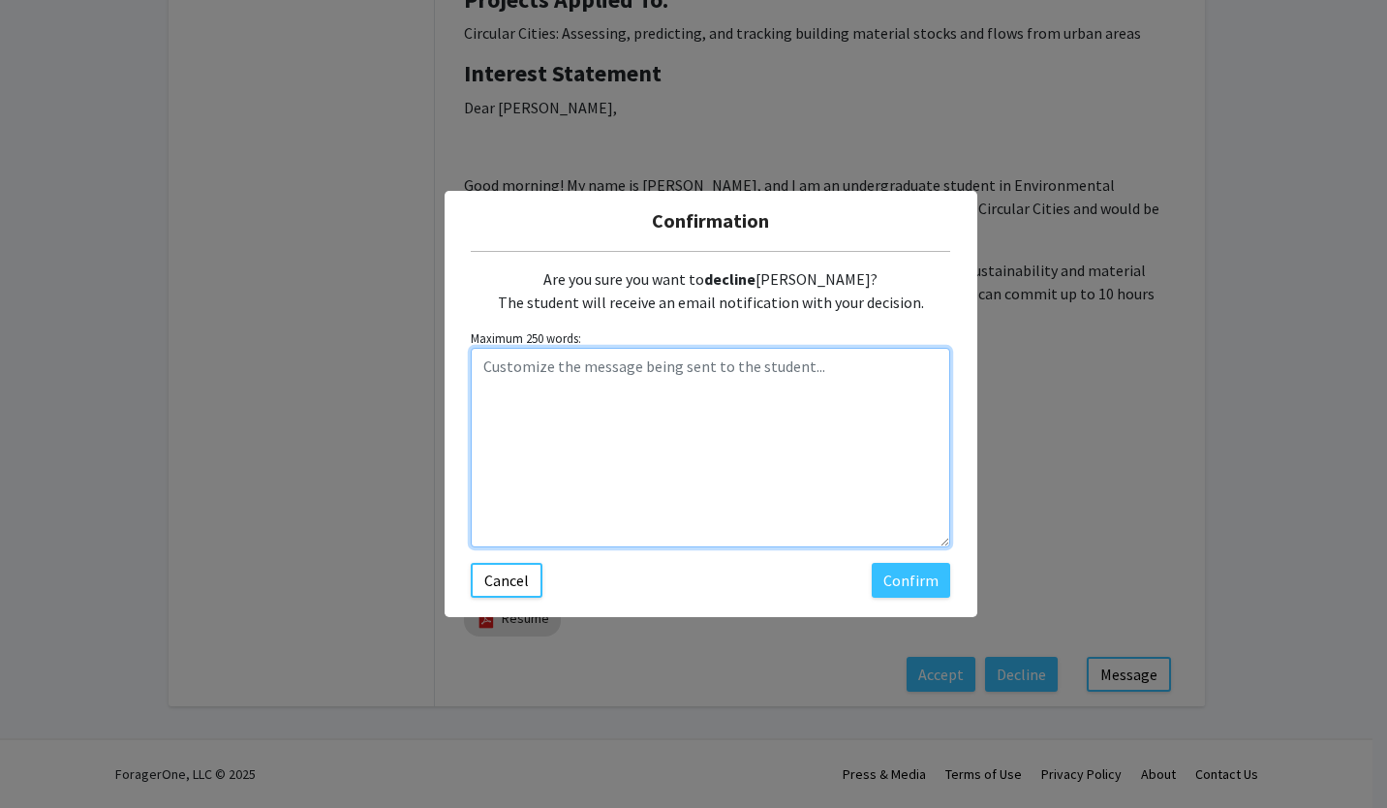
click at [725, 412] on textarea "Customize the message being sent to the student..." at bounding box center [710, 447] width 479 height 199
paste textarea "Hi [PERSON_NAME], I'm sorry to have to decline your application. I've reached c…"
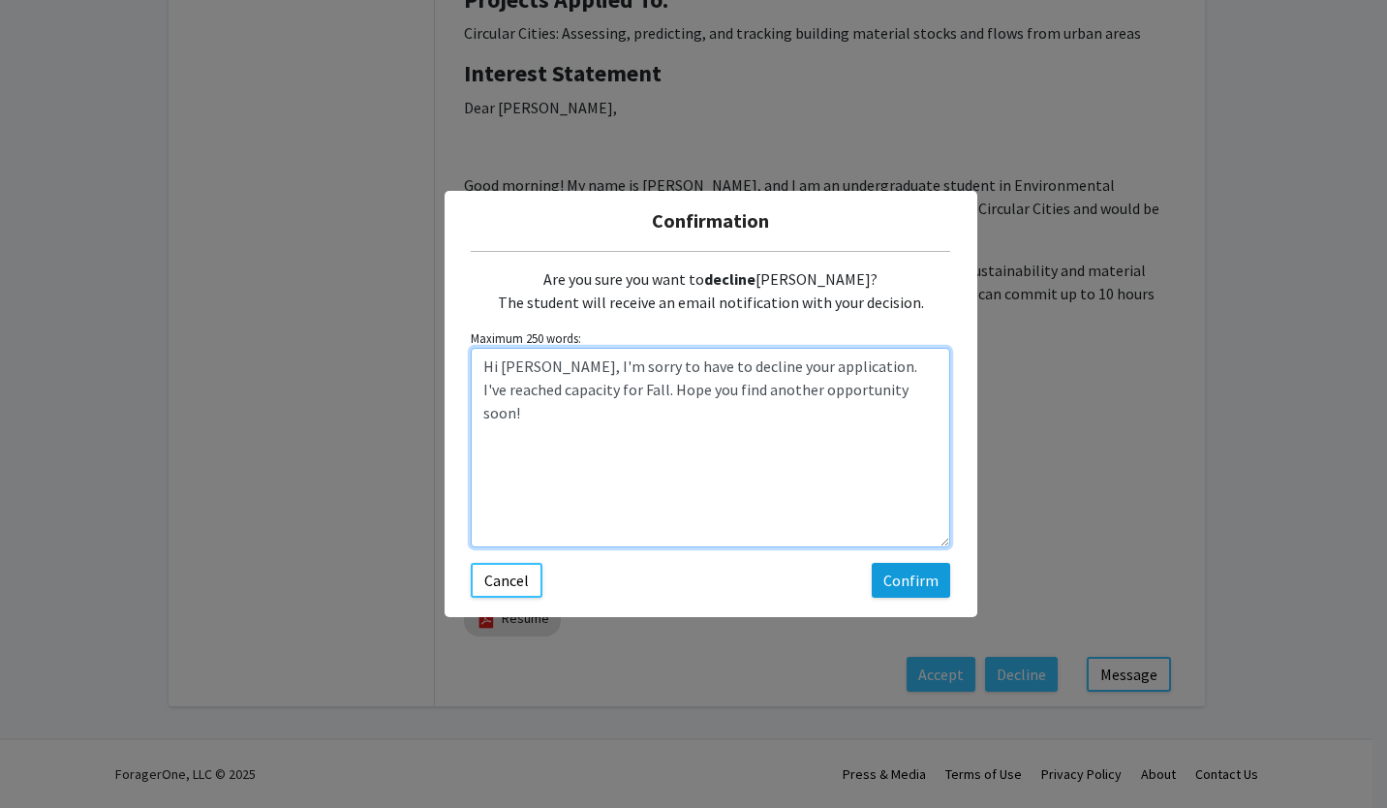
type textarea "Hi [PERSON_NAME], I'm sorry to have to decline your application. I've reached c…"
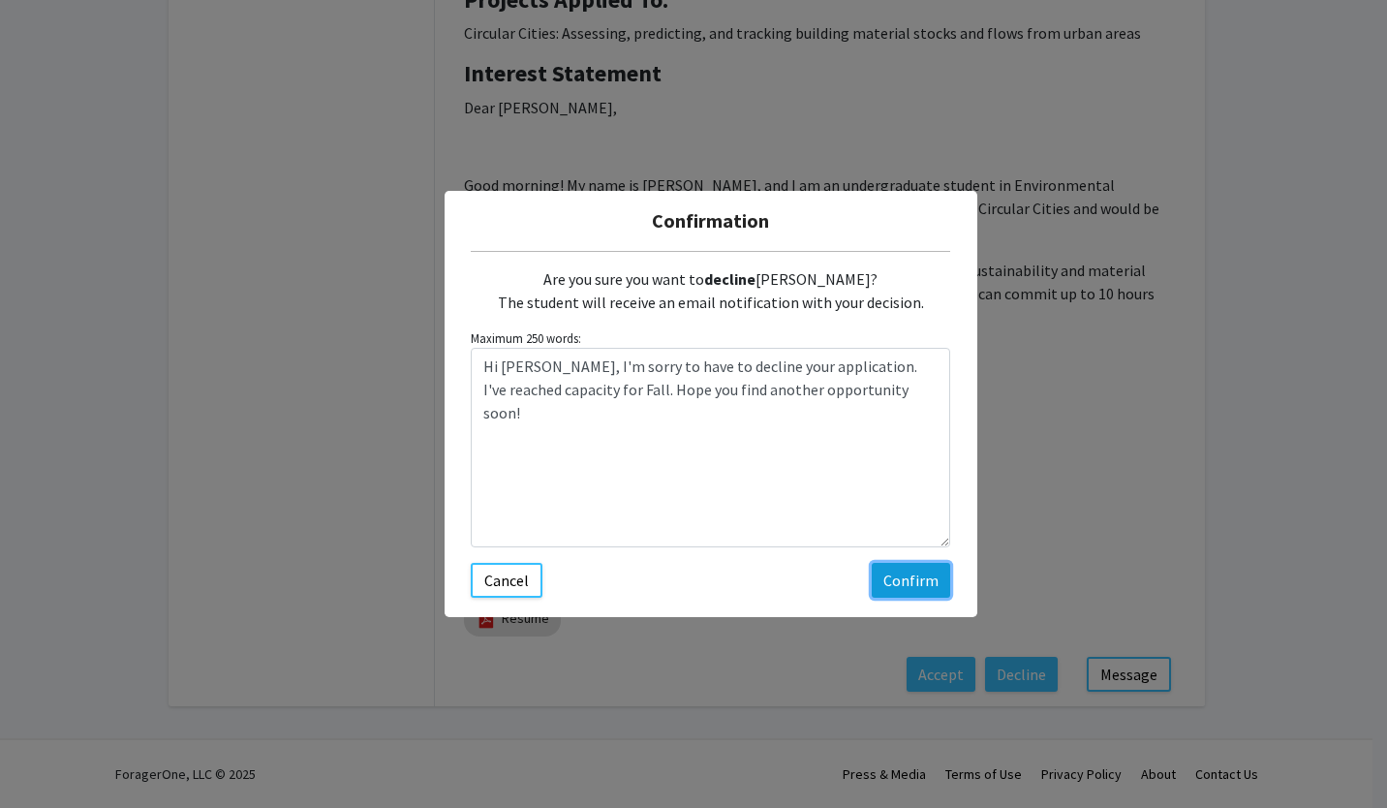
click at [886, 587] on button "Confirm" at bounding box center [910, 580] width 78 height 35
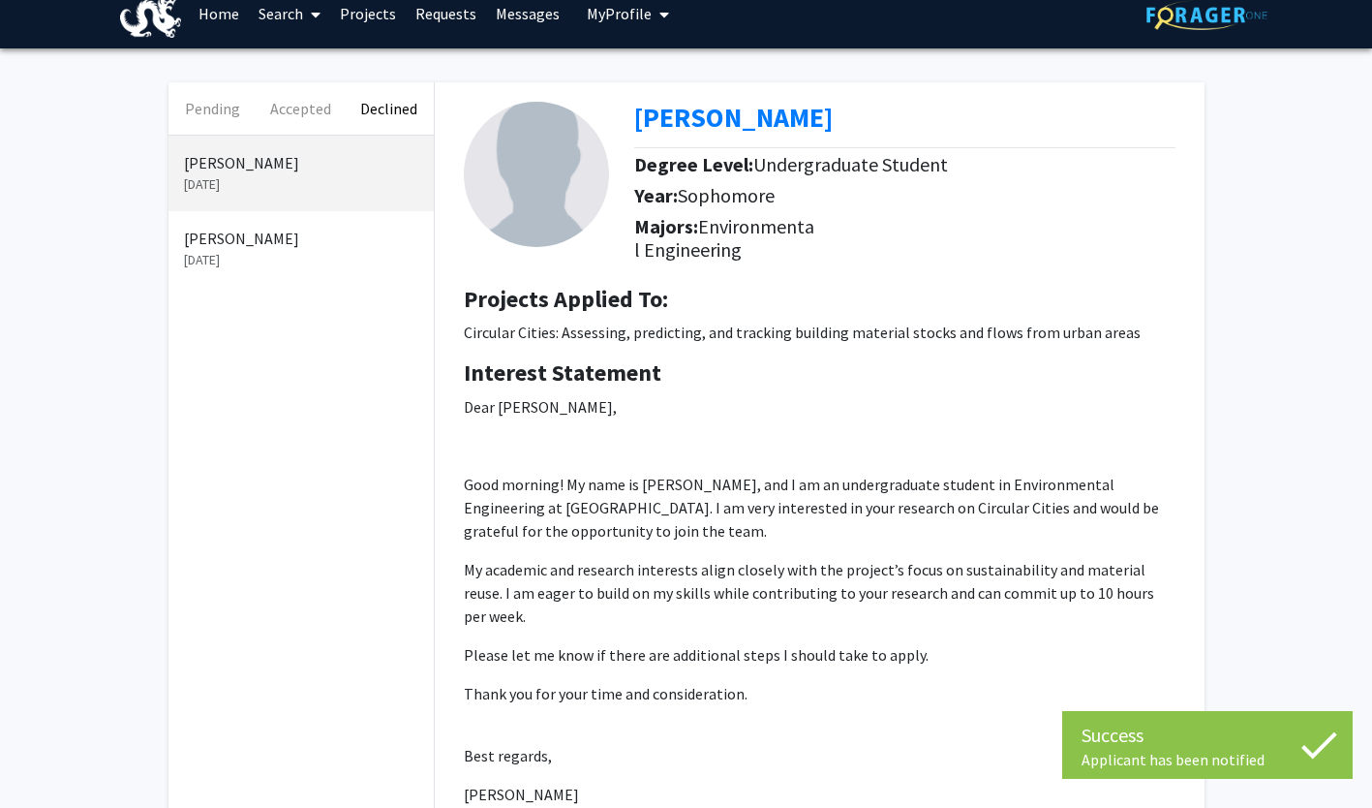
scroll to position [0, 0]
